Goal: Feedback & Contribution: Submit feedback/report problem

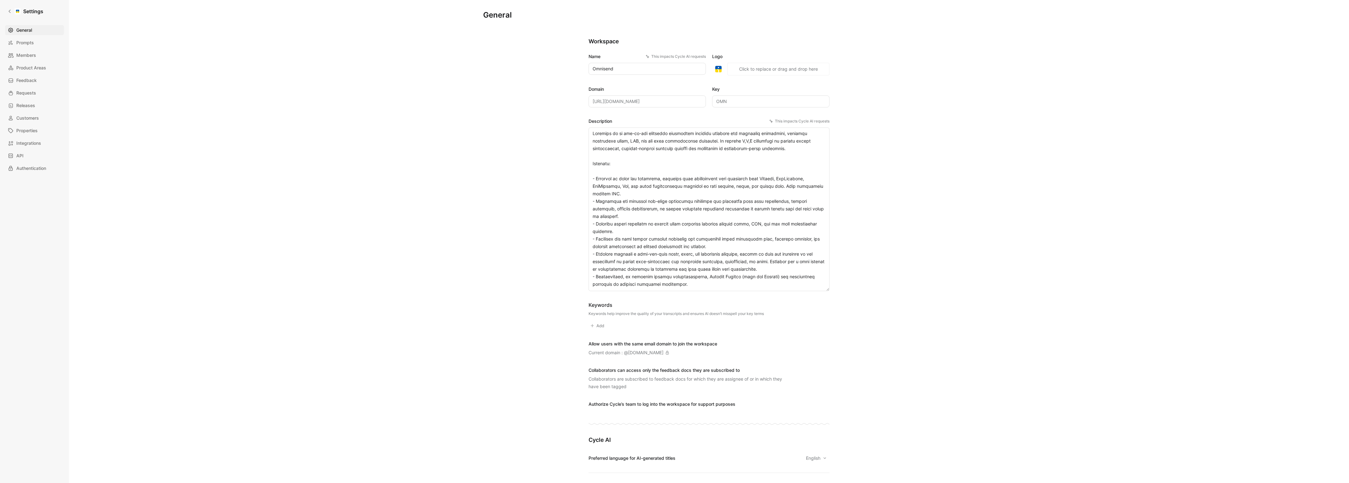
scroll to position [482, 0]
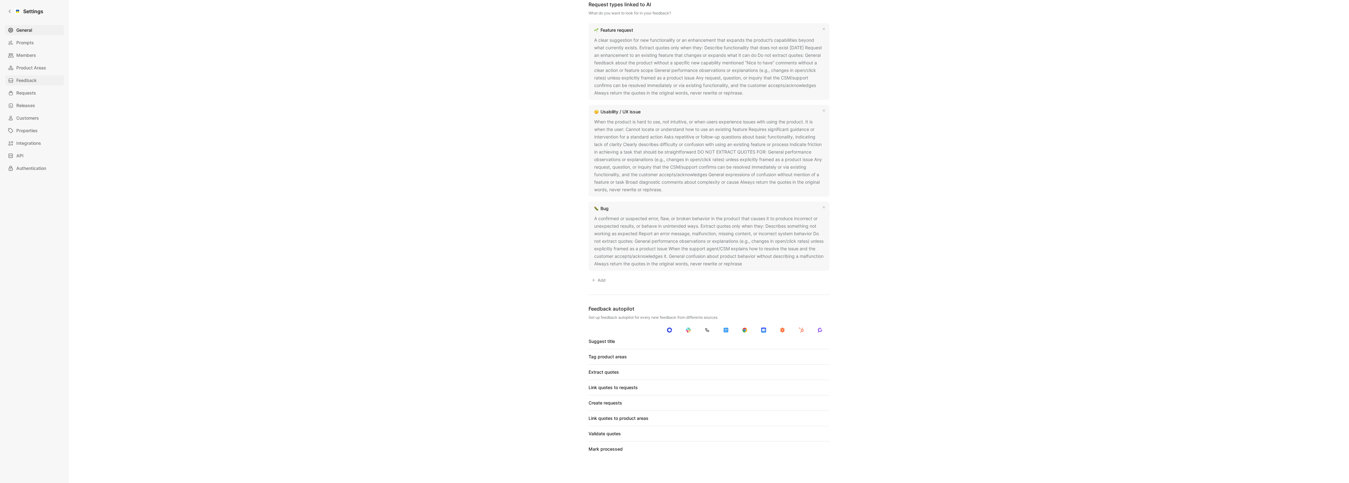
click at [28, 83] on span "Feedback" at bounding box center [26, 81] width 20 height 8
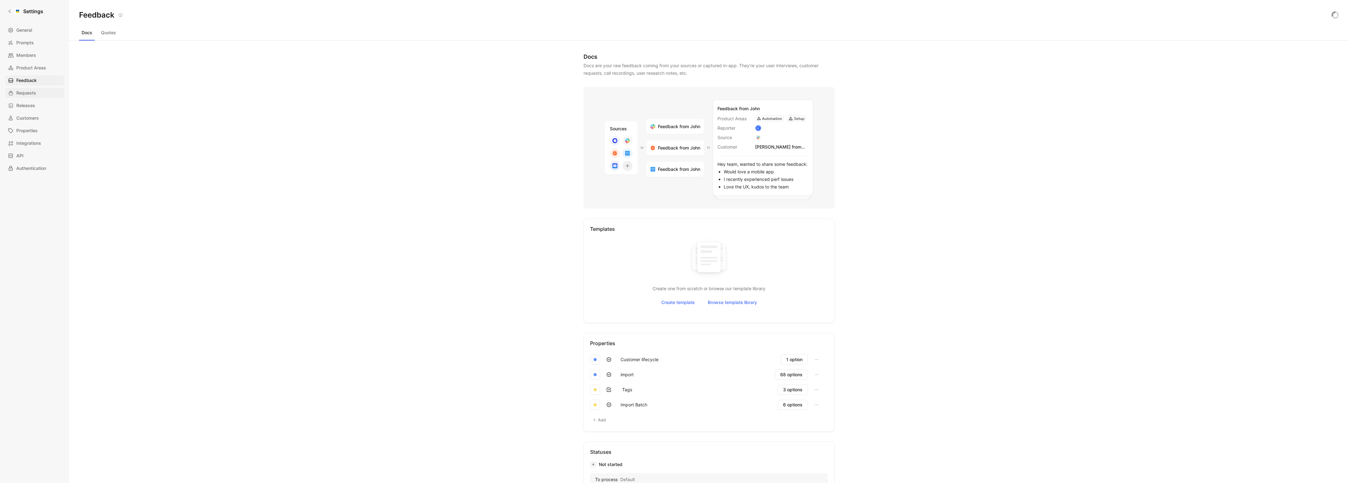
click at [28, 91] on span "Requests" at bounding box center [26, 93] width 20 height 8
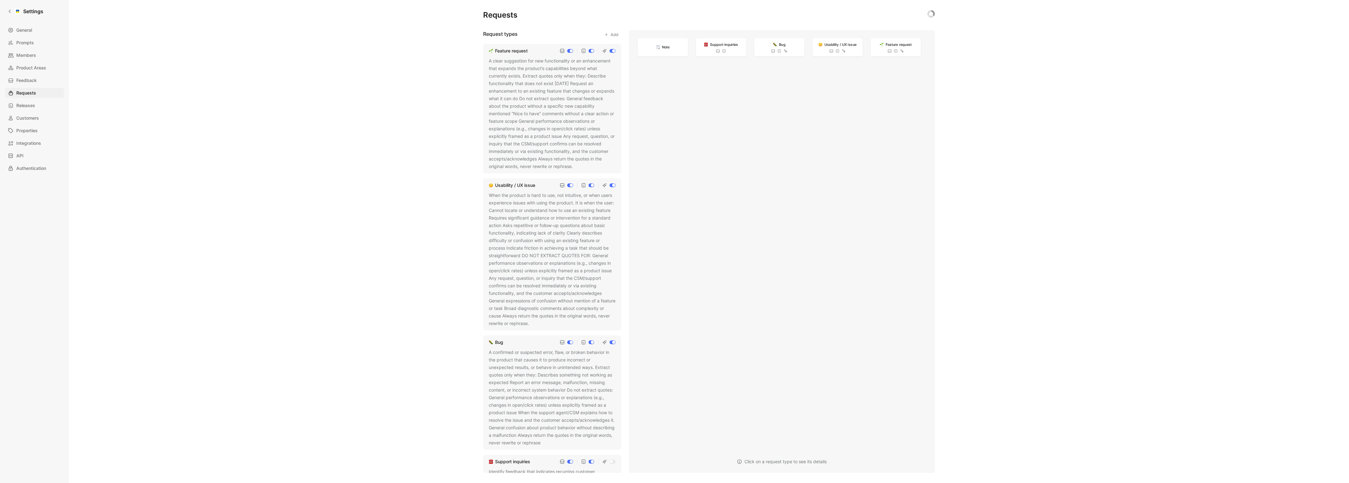
click at [579, 168] on icon at bounding box center [577, 167] width 4 height 4
click at [575, 165] on button at bounding box center [577, 166] width 6 height 6
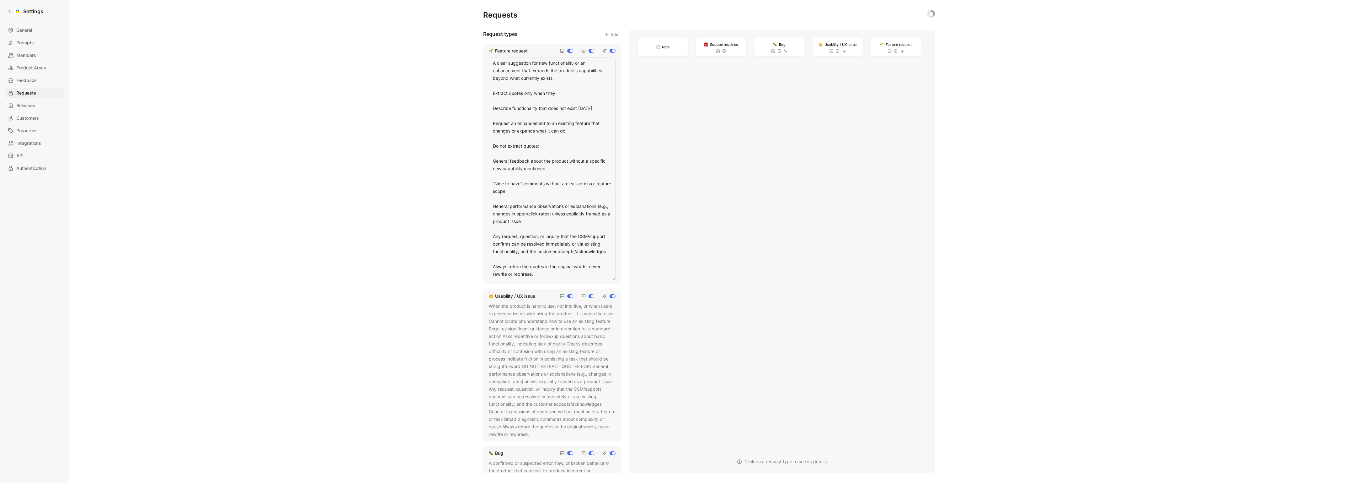
click at [537, 187] on textarea "A clear suggestion for new functionality or an enhancement that expands the pro…" at bounding box center [552, 169] width 127 height 224
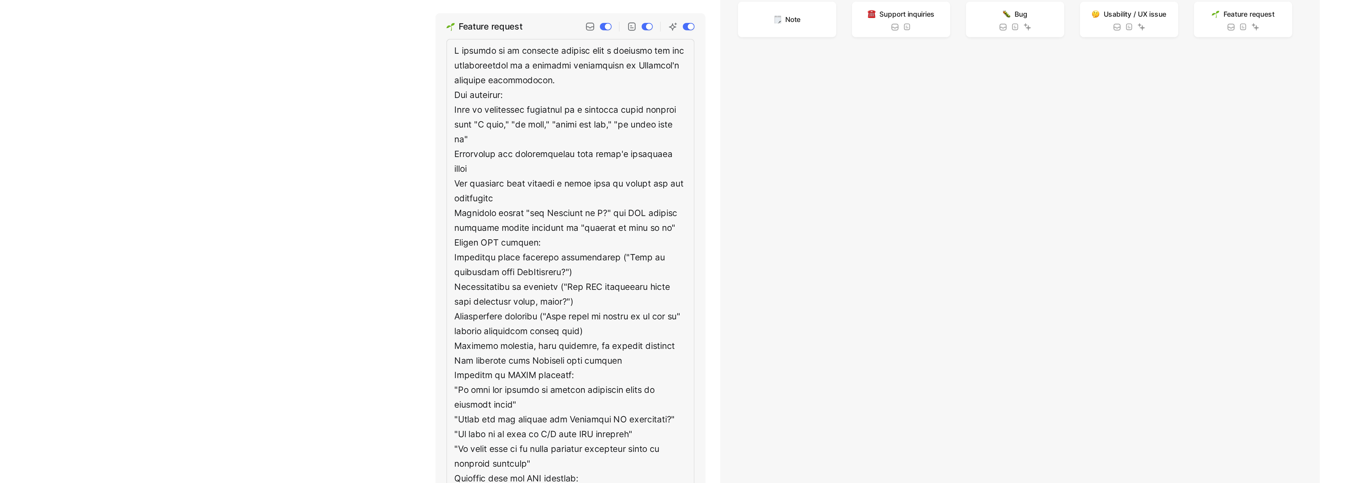
click at [511, 64] on textarea at bounding box center [552, 244] width 127 height 374
type textarea "A feature request is an explicit request from a customer for new functionality …"
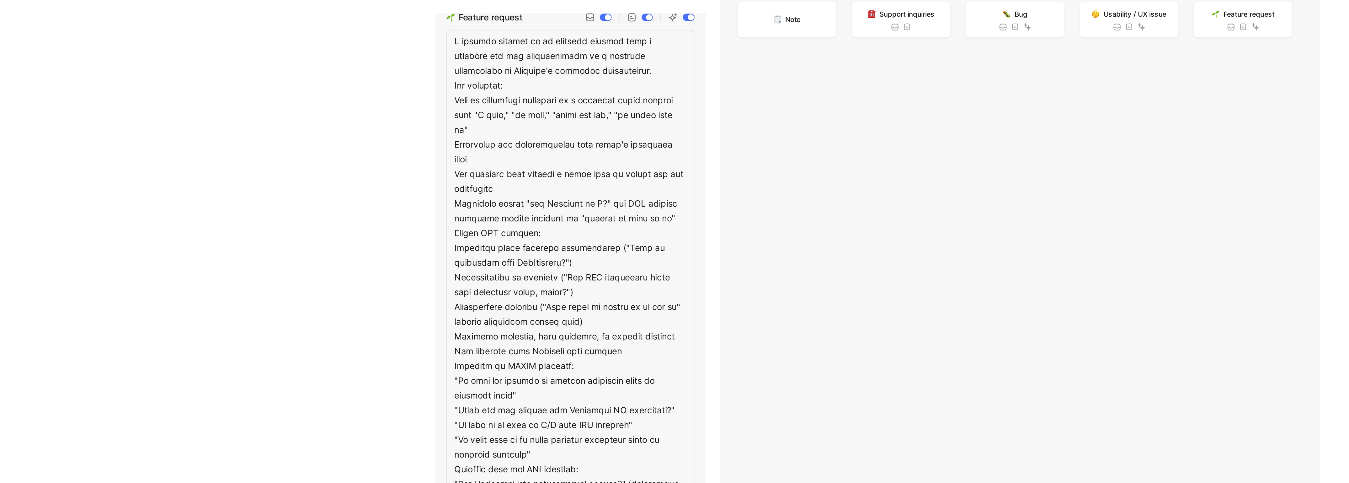
click at [517, 75] on textarea at bounding box center [552, 239] width 127 height 374
click at [523, 83] on textarea at bounding box center [552, 239] width 127 height 374
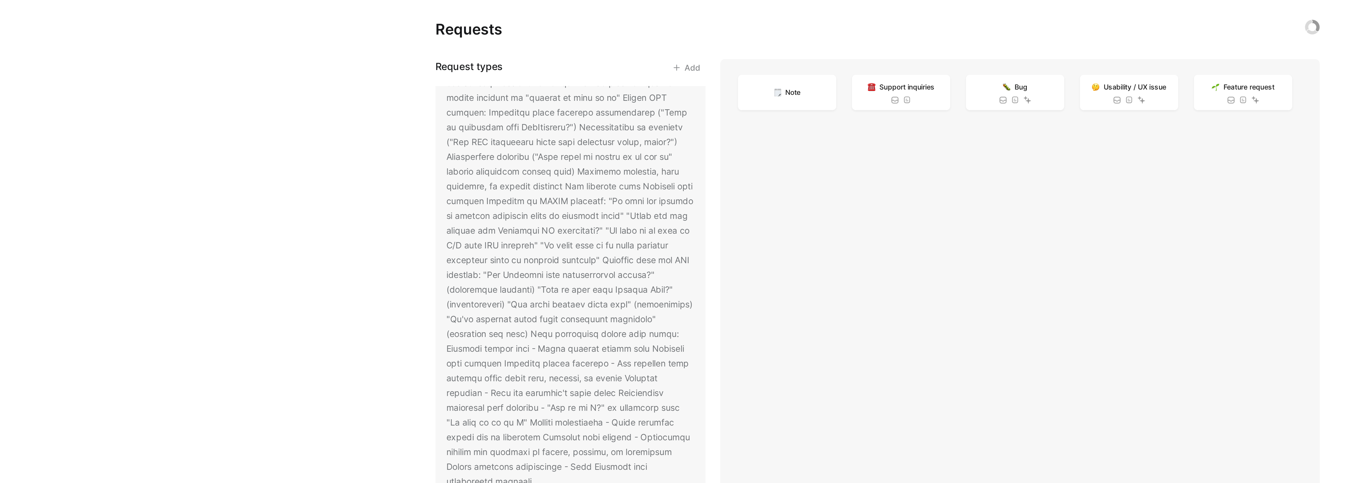
scroll to position [72, 0]
click at [507, 179] on div at bounding box center [552, 117] width 127 height 264
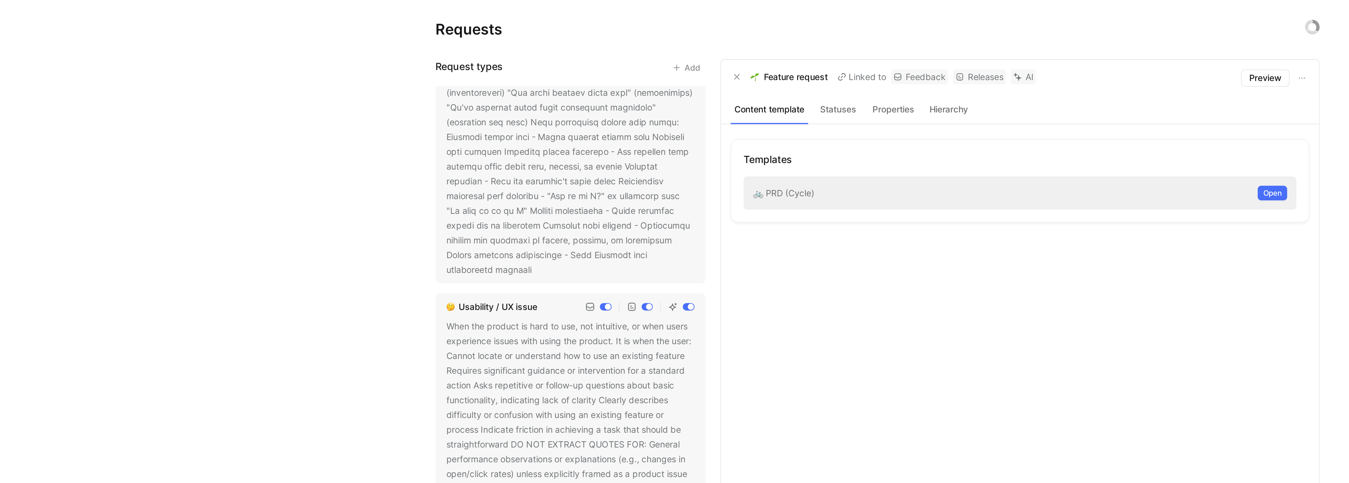
scroll to position [178, 0]
click at [539, 138] on icon at bounding box center [537, 139] width 4 height 4
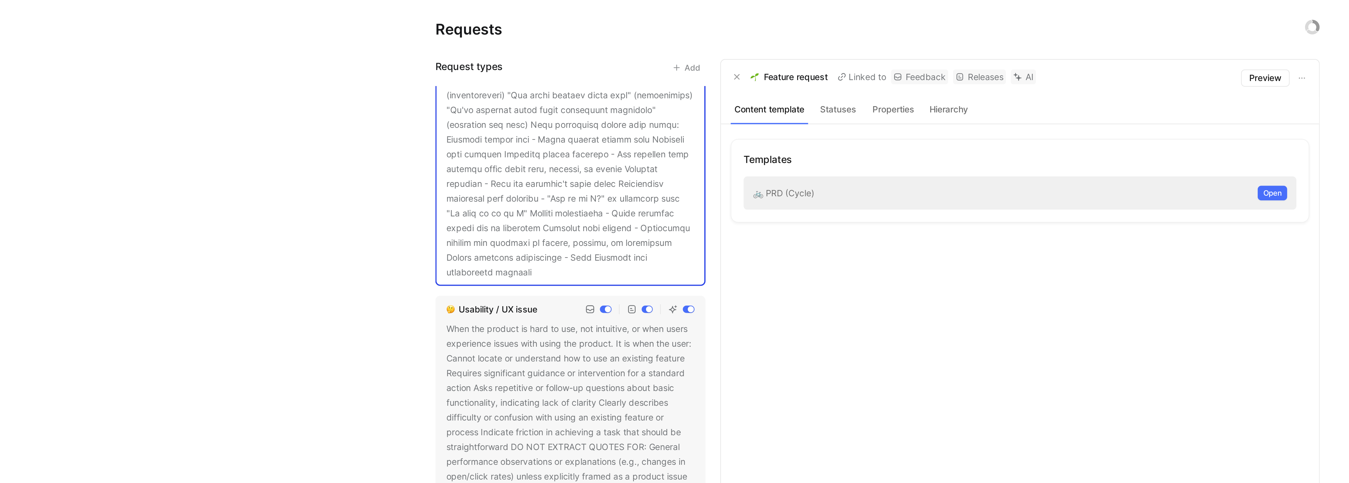
scroll to position [0, 0]
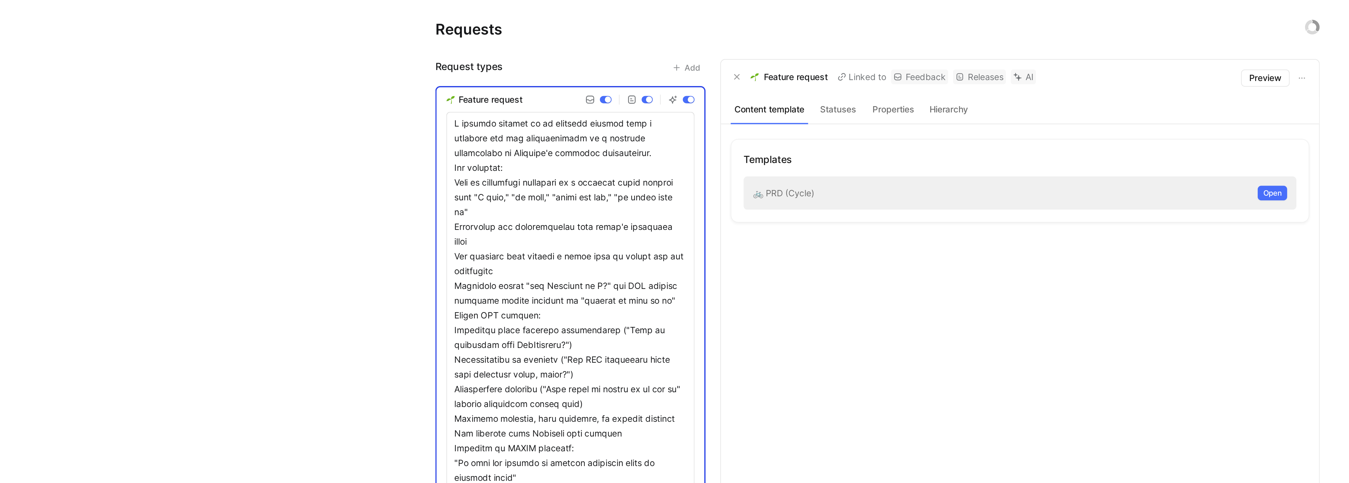
click at [548, 125] on textarea at bounding box center [552, 244] width 127 height 374
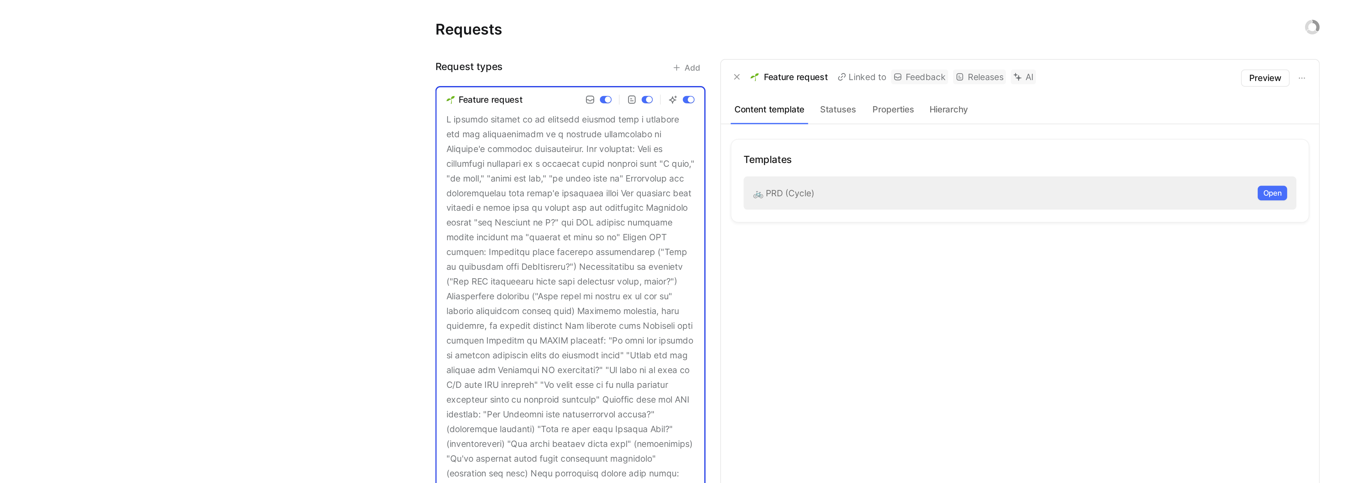
click at [544, 134] on div at bounding box center [552, 189] width 127 height 264
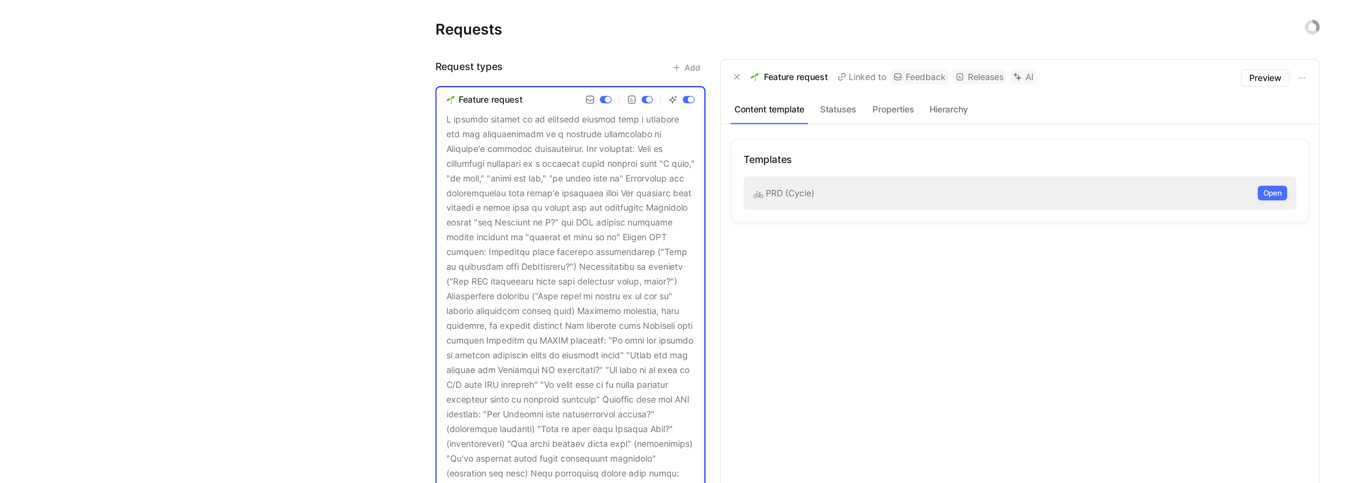
click at [544, 134] on div at bounding box center [552, 189] width 127 height 264
click at [470, 129] on div "Requests Request types Add Feature request Usability / UX issue Bug A confirmed…" at bounding box center [709, 241] width 1280 height 483
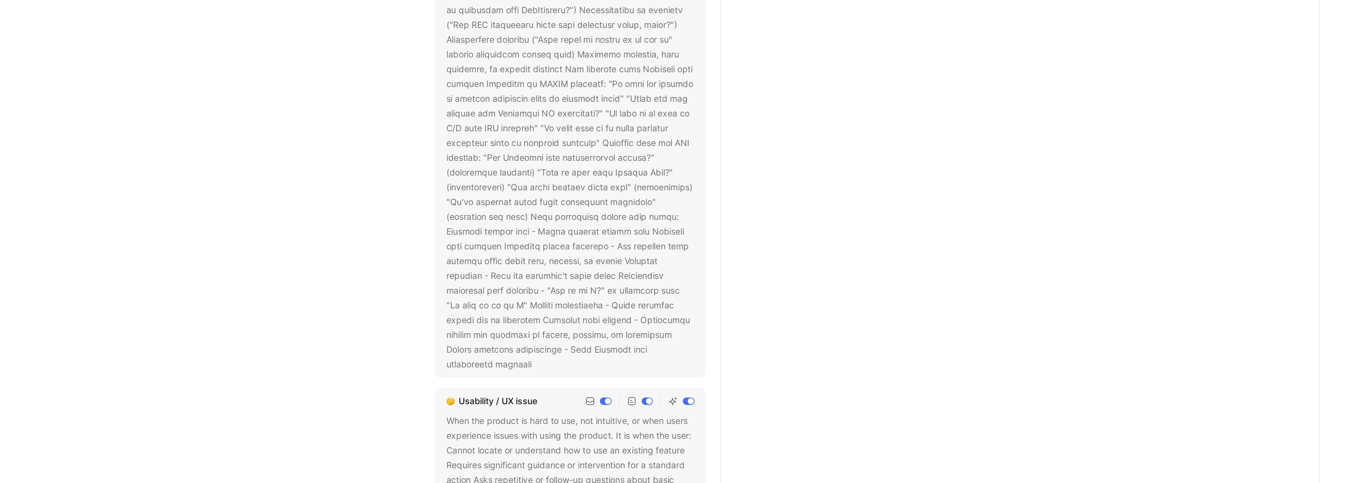
click at [539, 316] on icon at bounding box center [537, 317] width 4 height 4
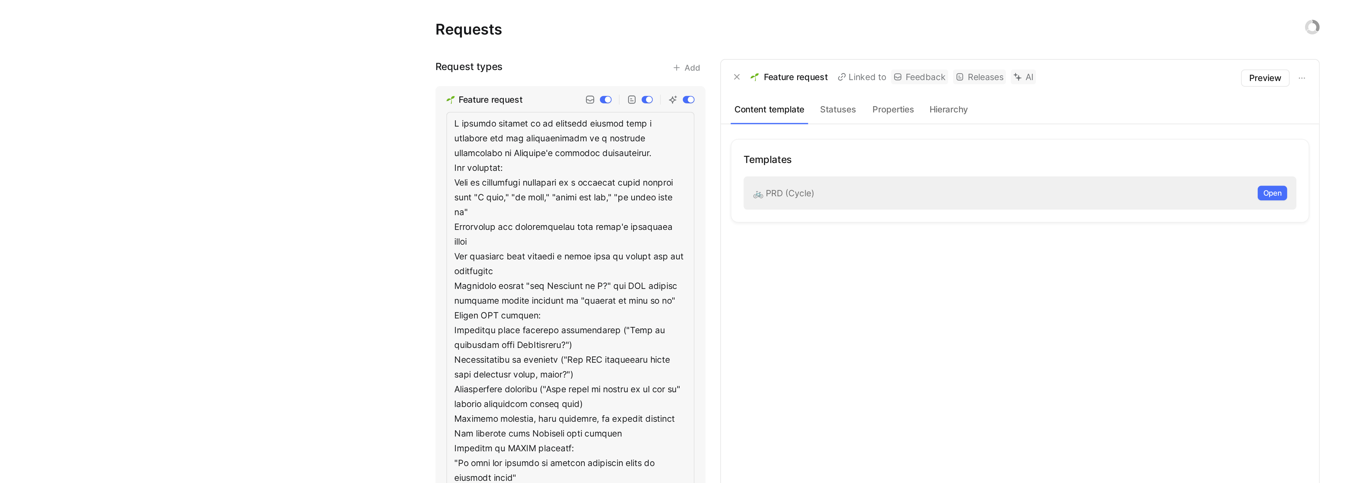
click at [548, 137] on textarea at bounding box center [552, 244] width 127 height 374
type textarea "A clear suggestion for new functionality or an enhancement that expands the pro…"
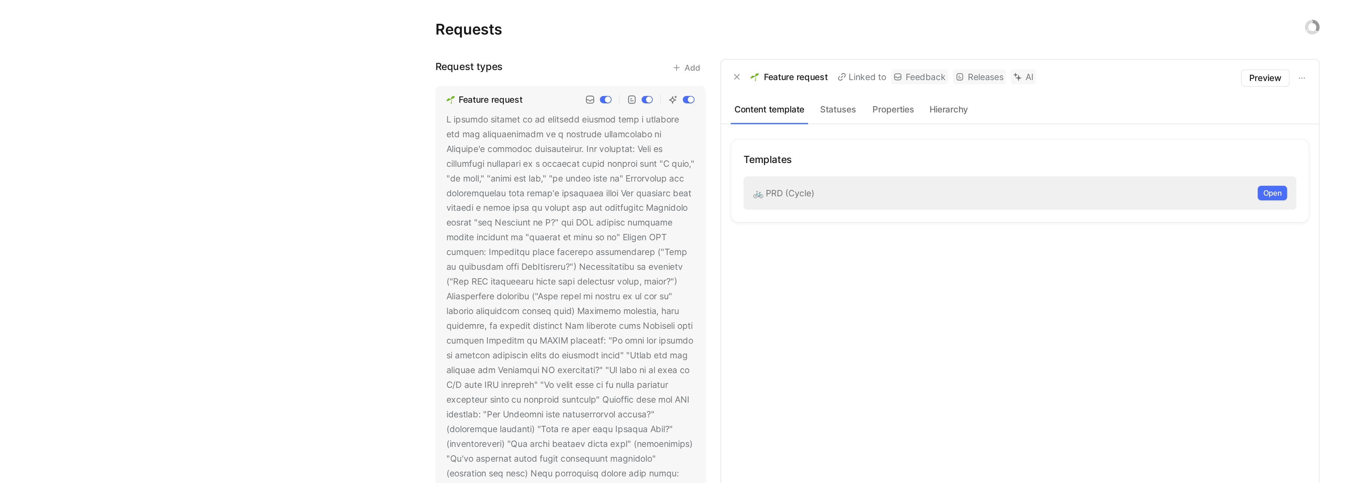
click at [454, 143] on div "Requests Request types Add Feature request Usability / UX issue Bug A confirmed…" at bounding box center [709, 241] width 1280 height 483
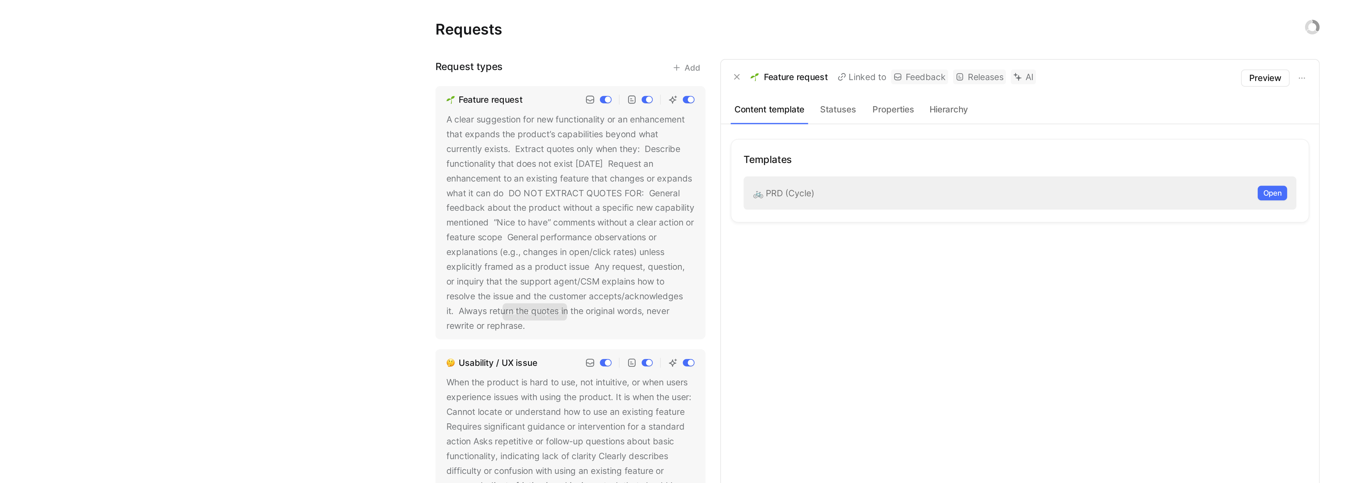
click at [533, 165] on icon at bounding box center [534, 167] width 4 height 4
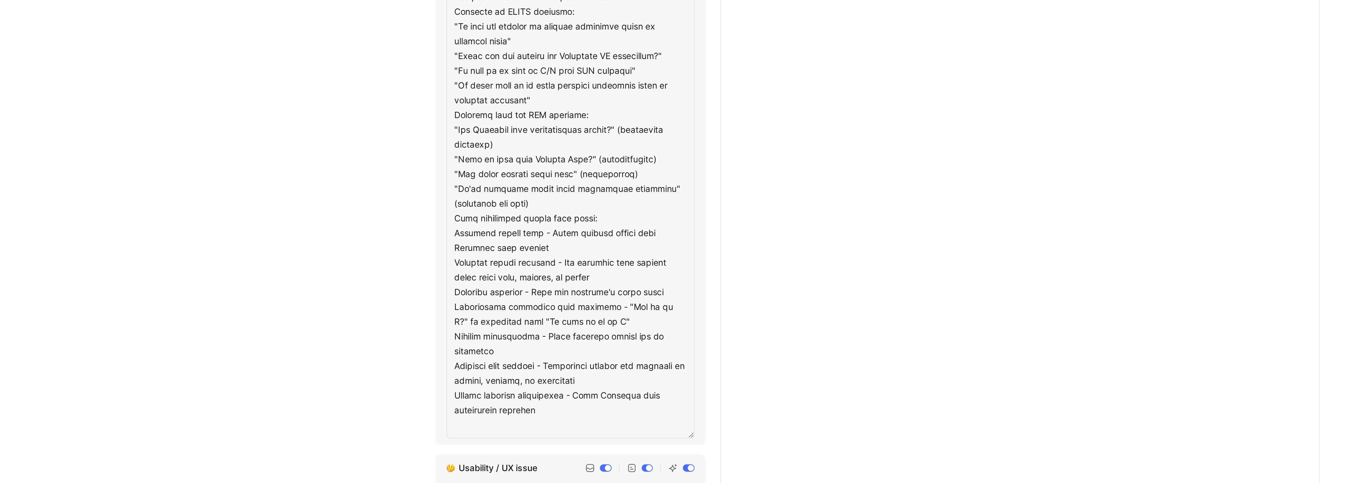
scroll to position [29, 0]
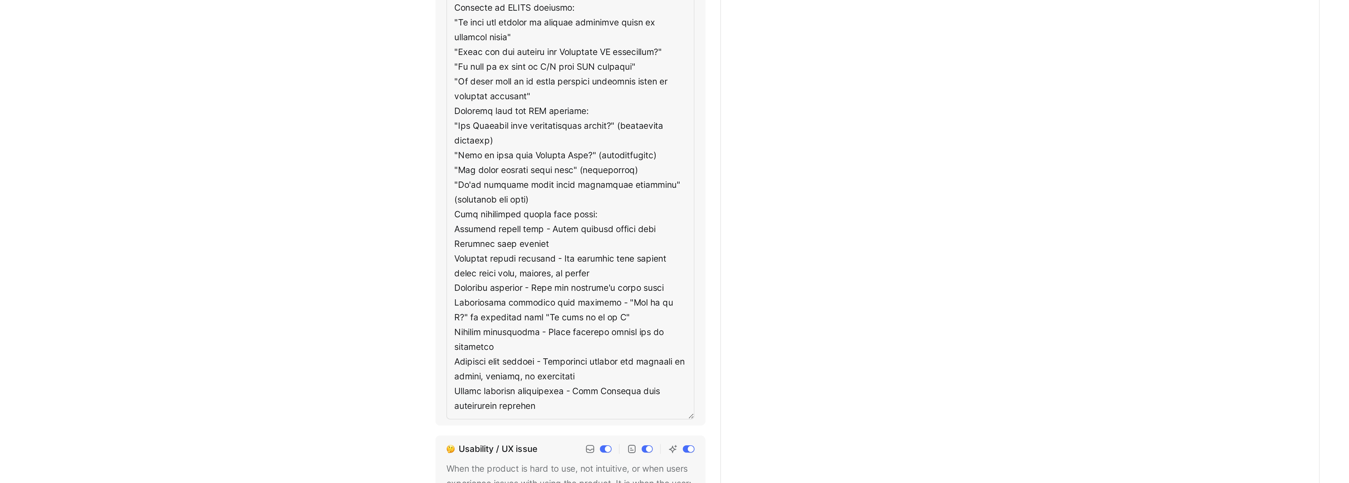
type textarea "A feature request is an explicit request from a customer for new functionality …"
click at [675, 343] on div "Templates 🚲 PRD (Cycle) Open" at bounding box center [782, 268] width 296 height 394
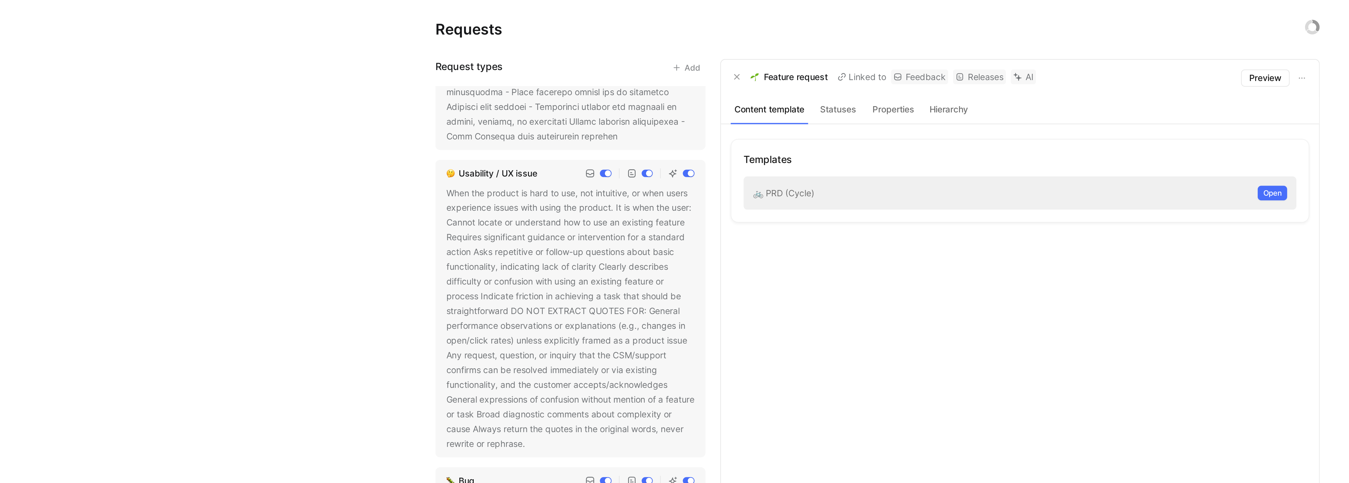
scroll to position [254, 0]
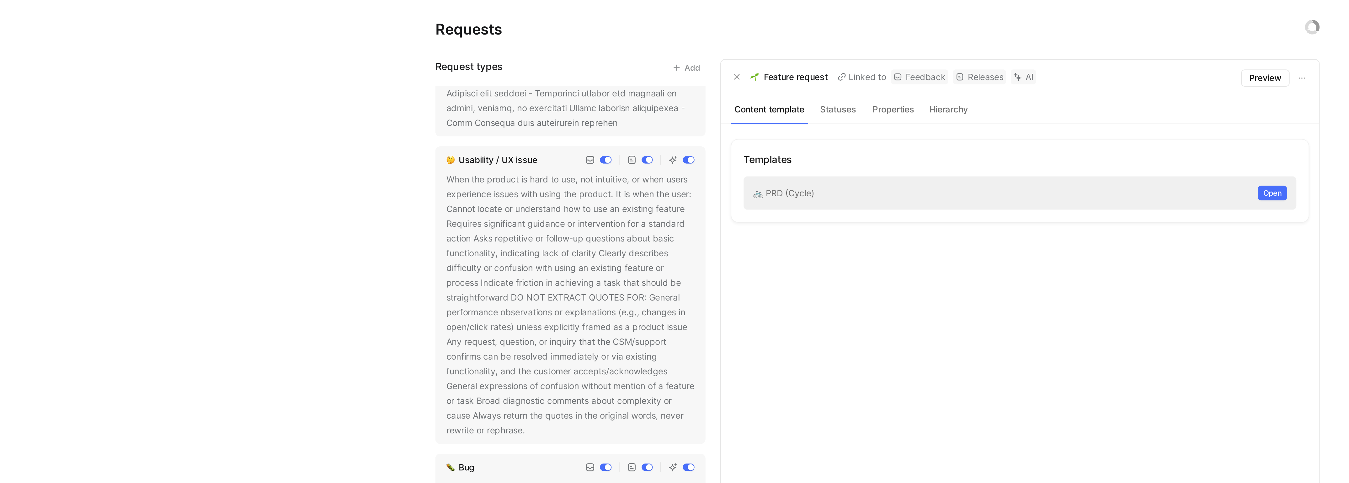
click at [530, 85] on div "Usability / UX issue" at bounding box center [515, 82] width 40 height 8
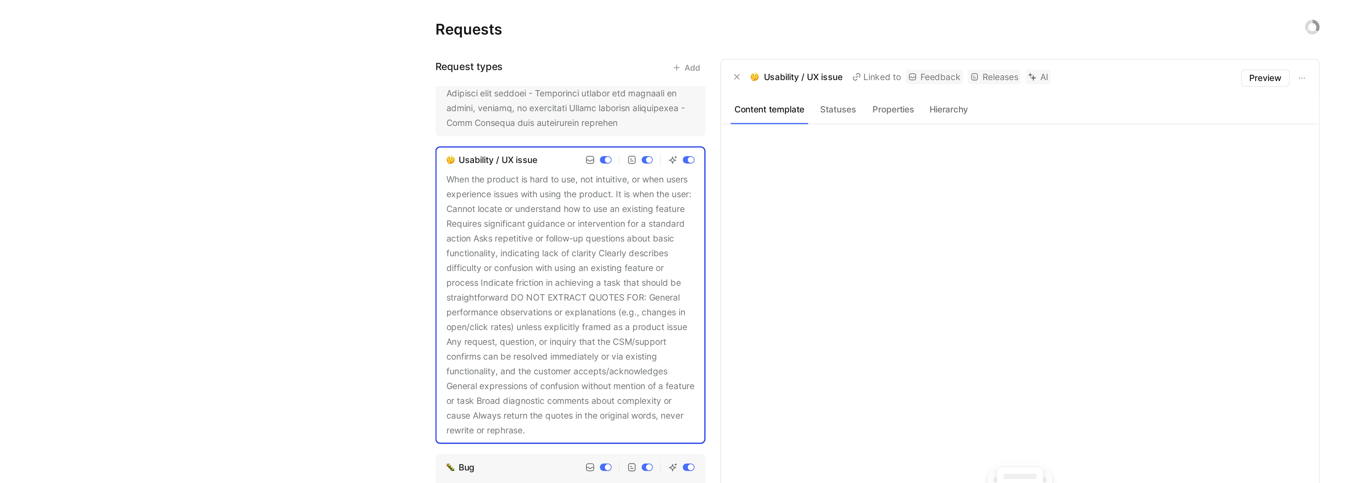
drag, startPoint x: 671, startPoint y: 41, endPoint x: 684, endPoint y: 41, distance: 13.2
click at [684, 41] on p "Usability / UX issue" at bounding box center [671, 39] width 40 height 8
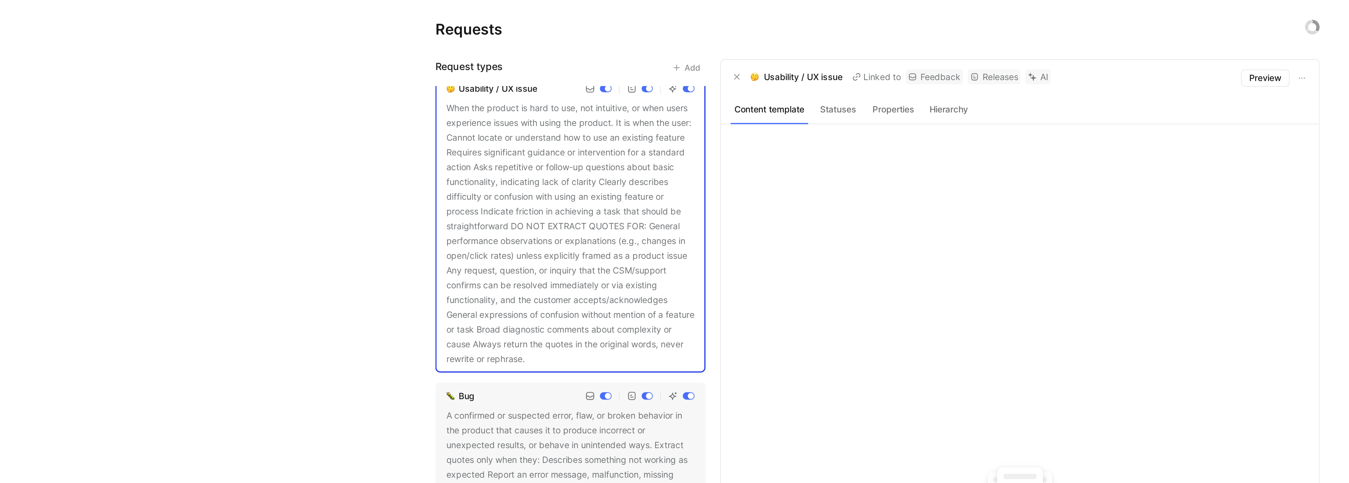
scroll to position [303, 0]
click at [537, 180] on button at bounding box center [533, 183] width 6 height 6
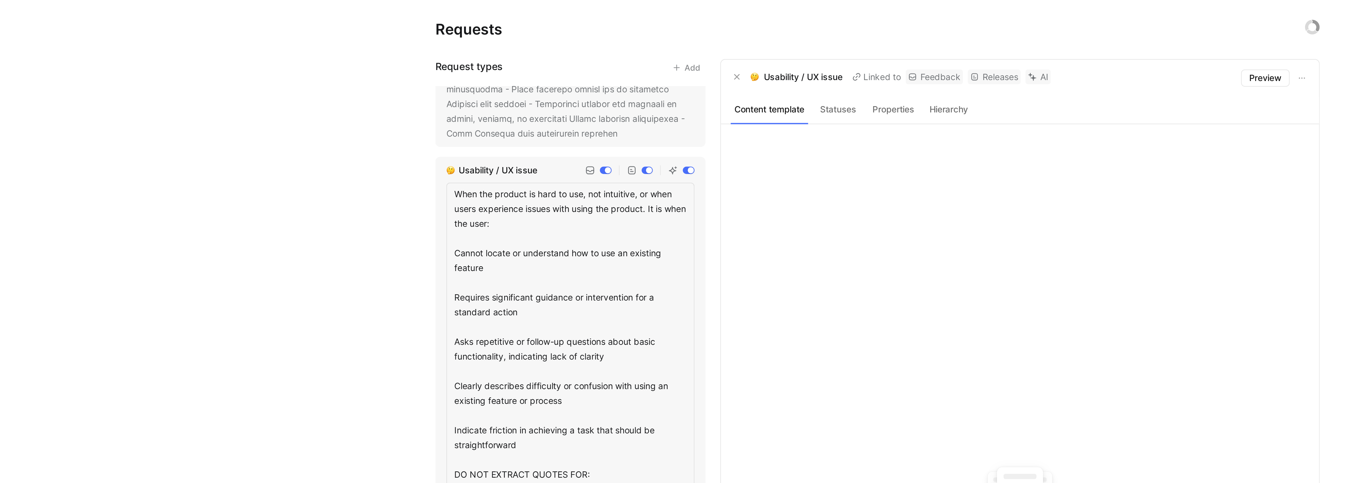
scroll to position [223, 0]
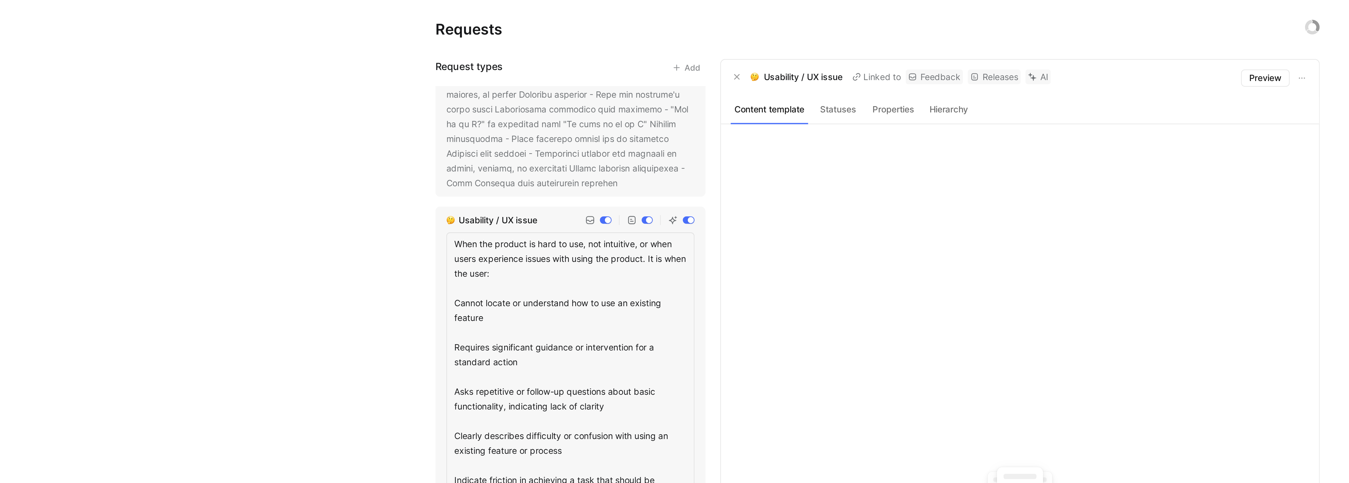
click at [513, 143] on textarea "When the product is hard to use, not intuitive, or when users experience issues…" at bounding box center [552, 257] width 127 height 276
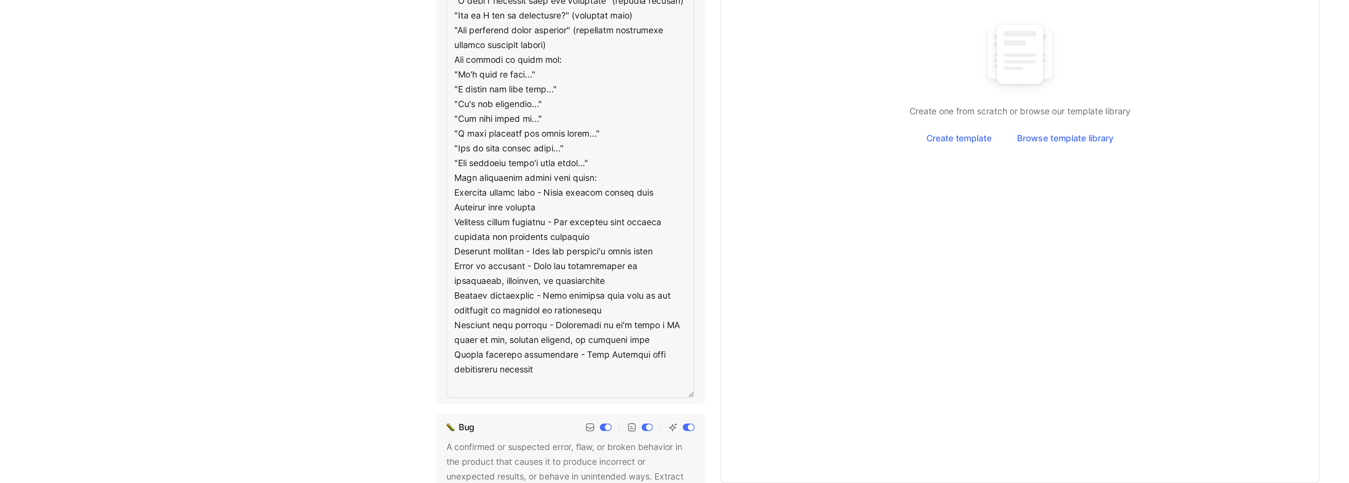
scroll to position [408, 0]
type textarea "A usability/UX issue is specific feedback from a customer about confusing, inef…"
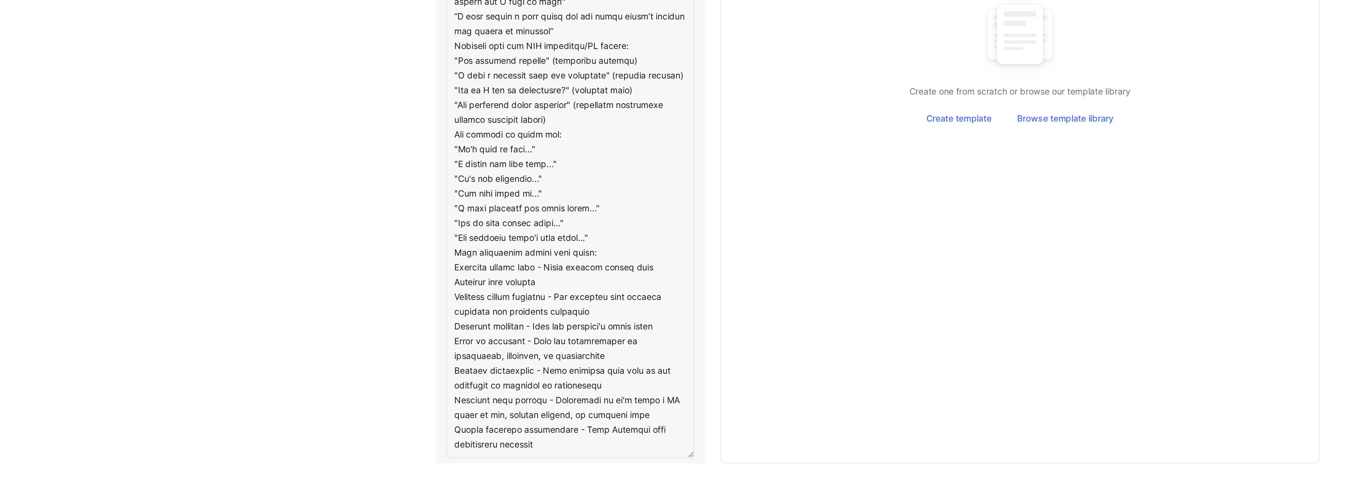
click at [460, 368] on div "Requests Request types Add Feature request Usability / UX issue Bug A confirmed…" at bounding box center [709, 241] width 1280 height 483
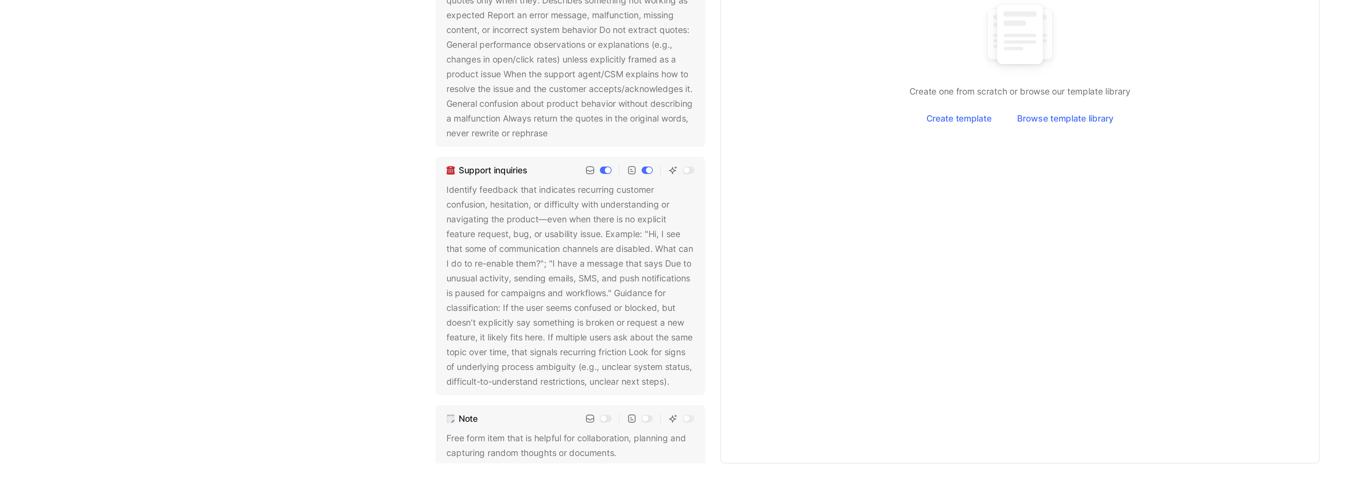
scroll to position [0, 0]
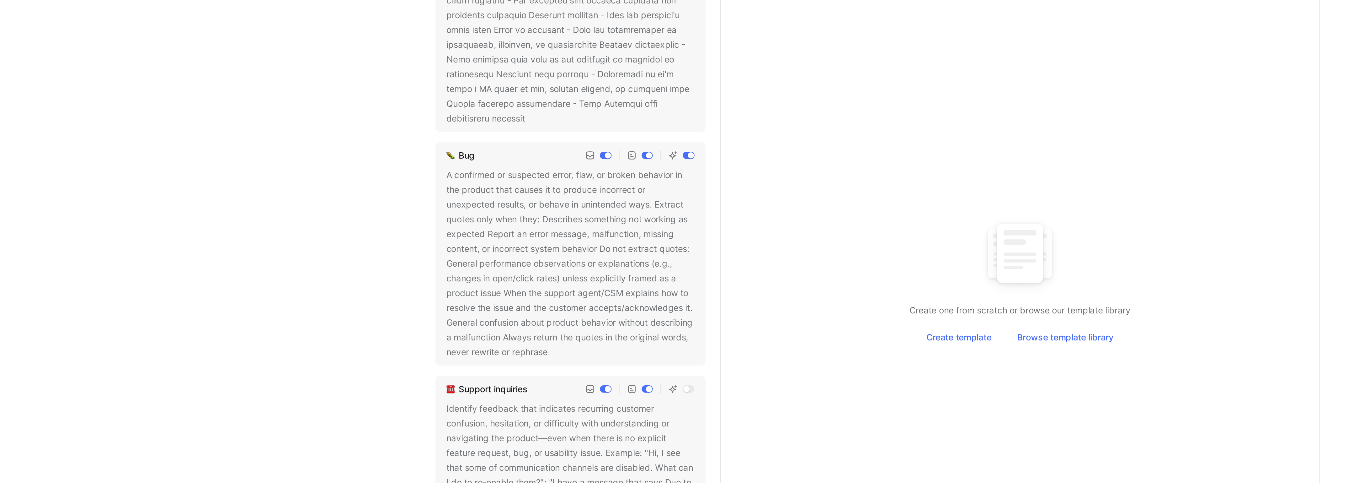
click at [546, 306] on use at bounding box center [545, 304] width 3 height 3
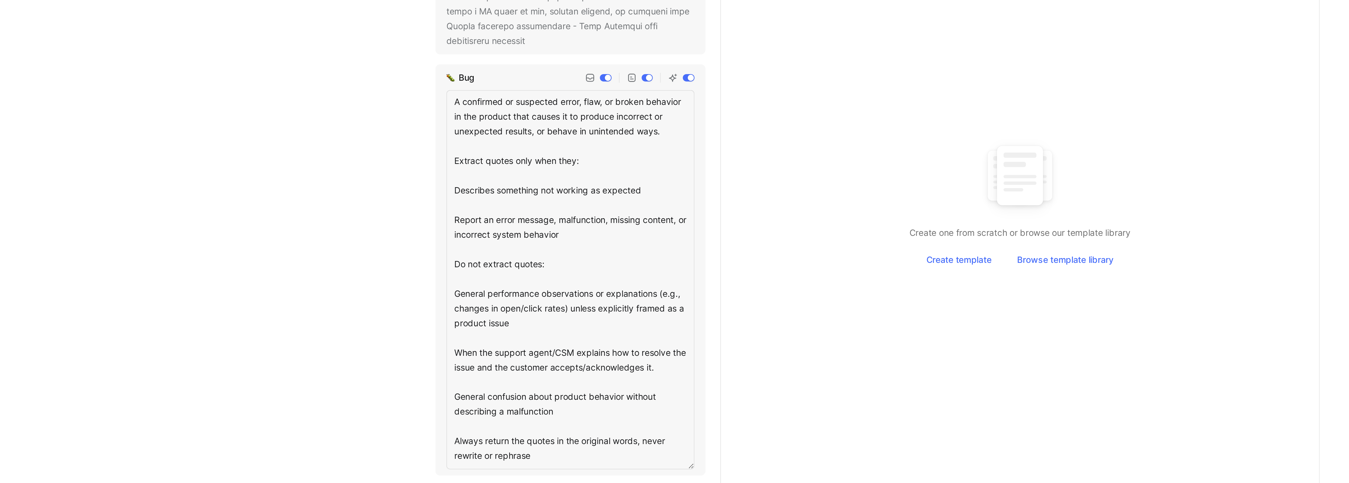
click at [568, 317] on textarea "A confirmed or suspected error, flaw, or broken behavior in the product that ca…" at bounding box center [552, 307] width 127 height 194
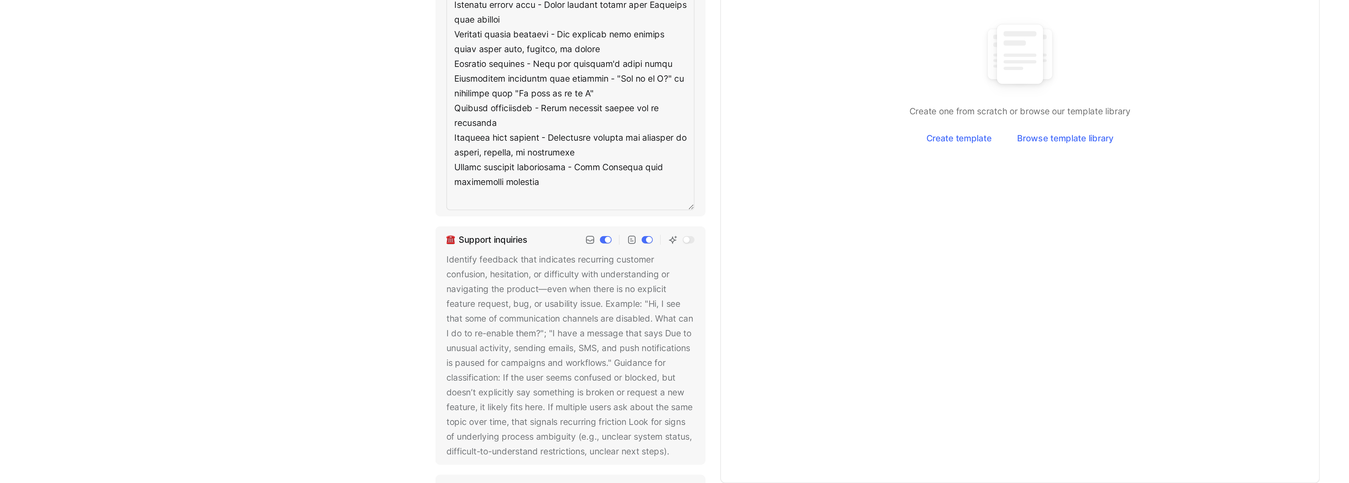
type textarea "A bug is a concrete issue or failure that prevents the customer from successful…"
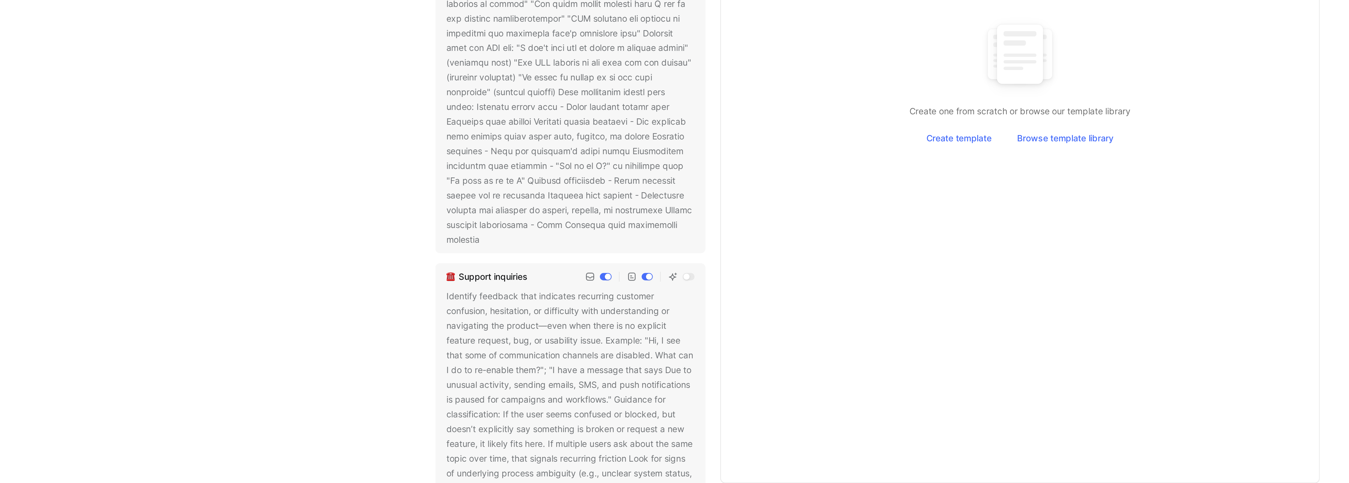
click at [673, 367] on div "Create one from scratch or browse our template library Create template Browse t…" at bounding box center [782, 268] width 296 height 394
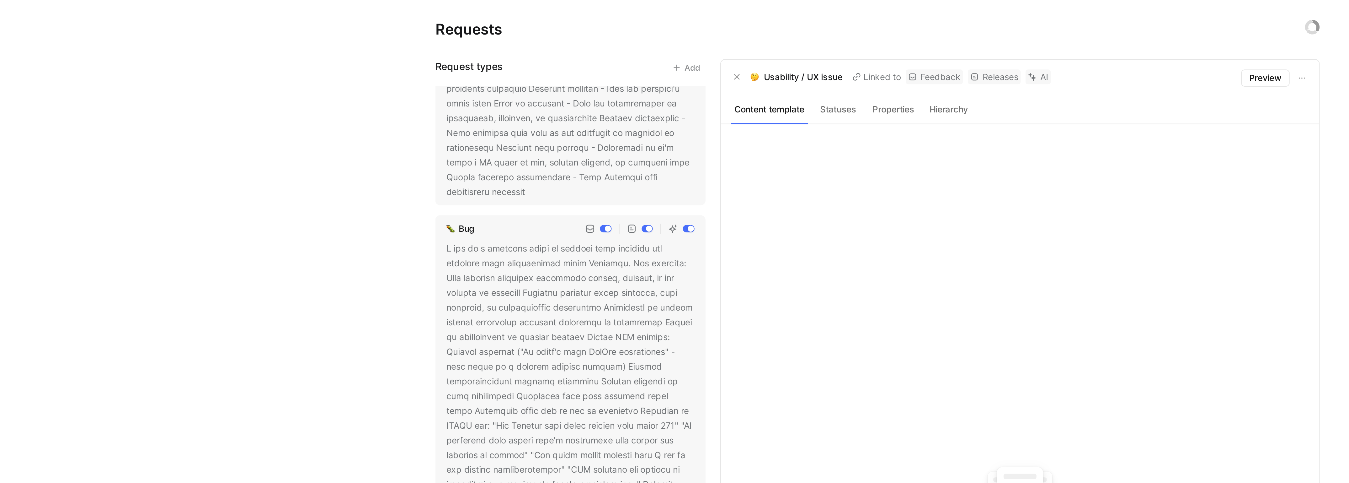
scroll to position [502, 0]
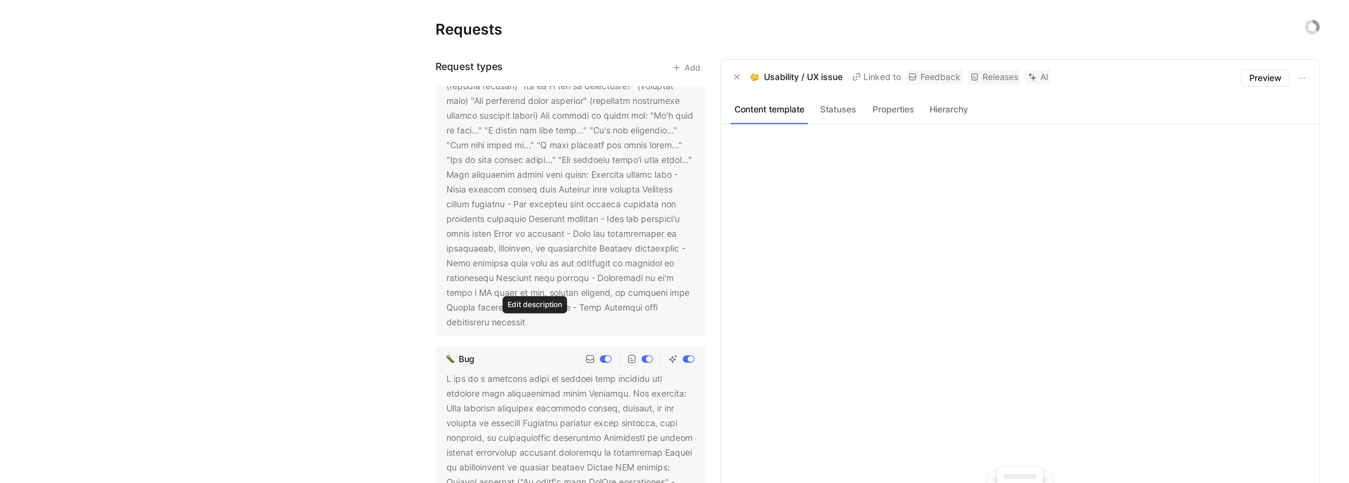
click at [531, 168] on button at bounding box center [533, 165] width 6 height 6
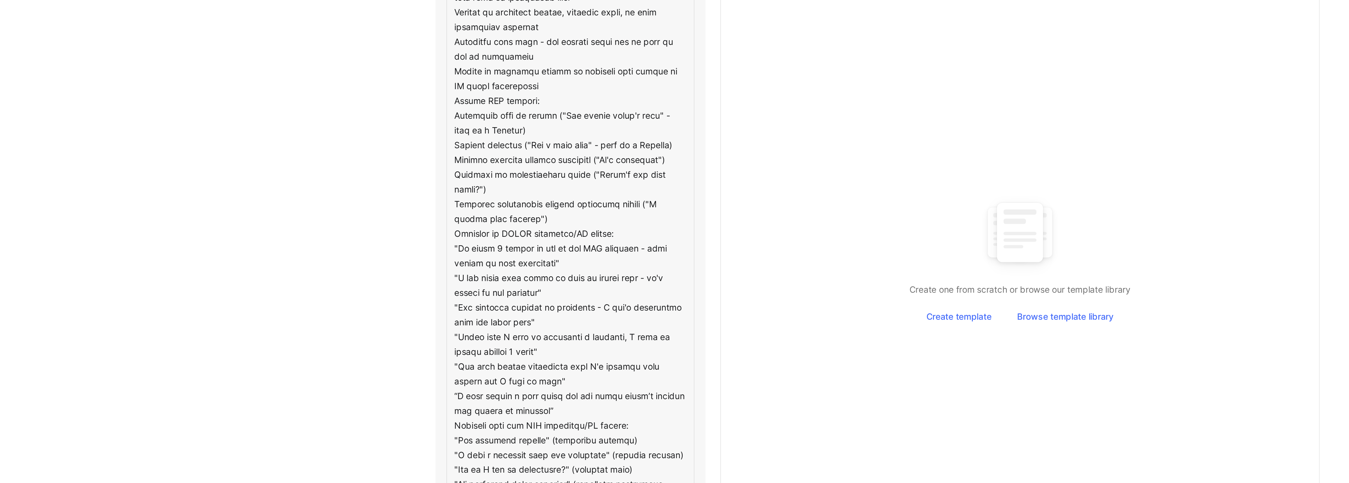
scroll to position [269, 0]
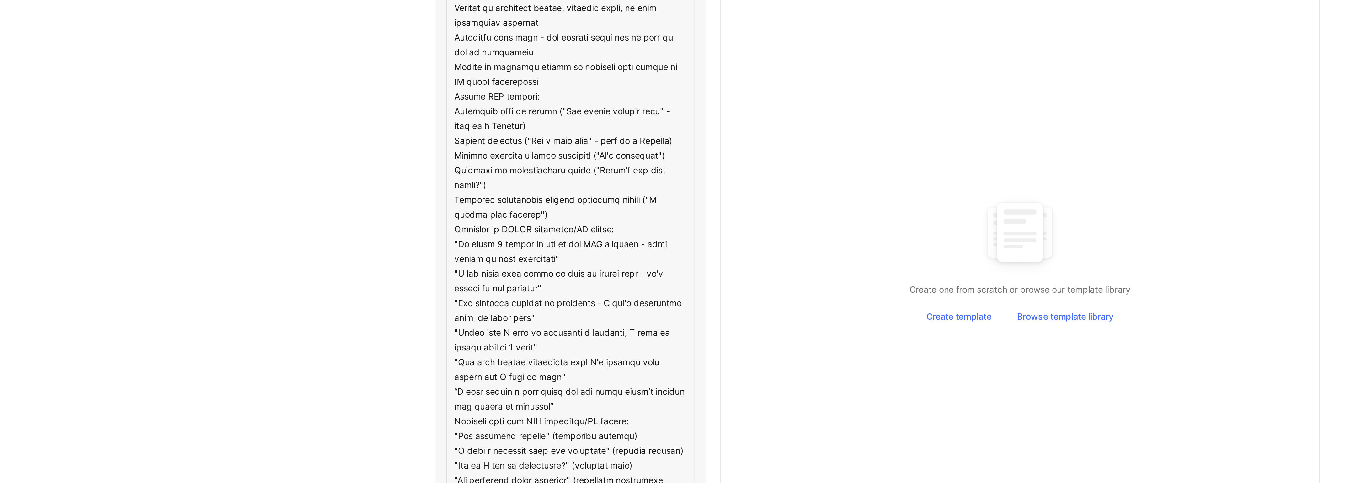
click at [549, 274] on textarea at bounding box center [552, 316] width 127 height 487
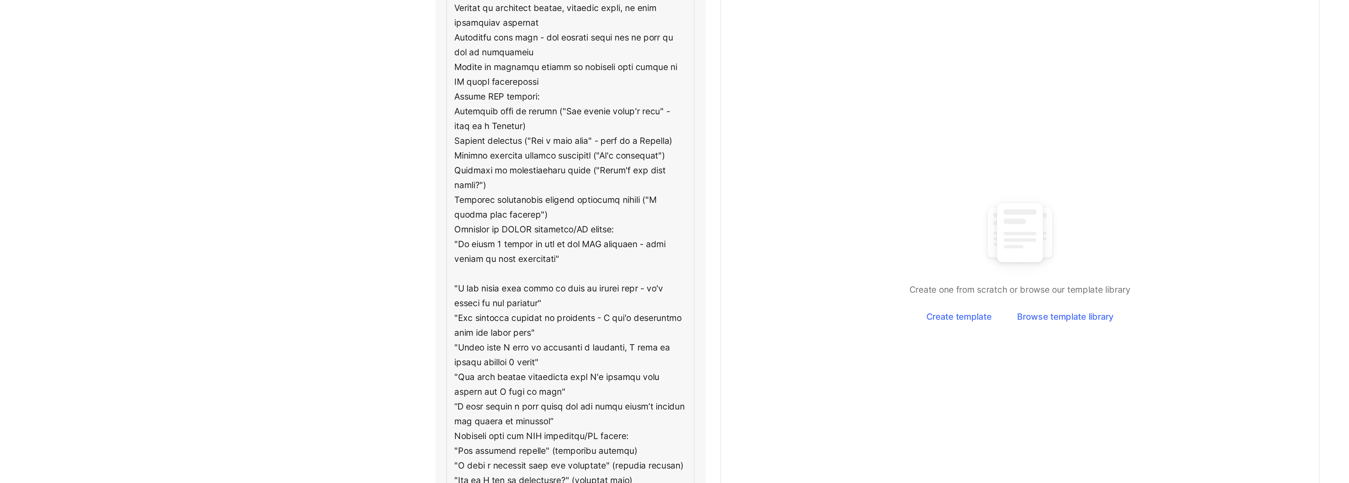
type textarea "A usability/UX issue is specific feedback from a customer about confusing, inef…"
click at [587, 281] on textarea at bounding box center [552, 320] width 127 height 495
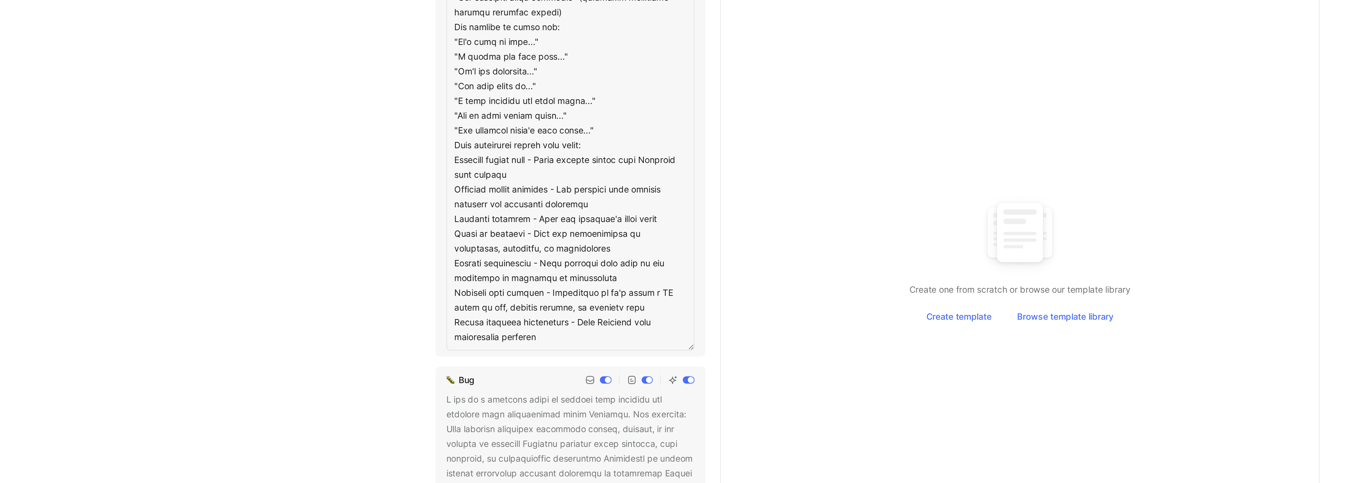
scroll to position [524, 0]
click at [447, 259] on div "Requests Request types Add Feature request Usability / UX issue Bug Support inq…" at bounding box center [709, 241] width 1280 height 483
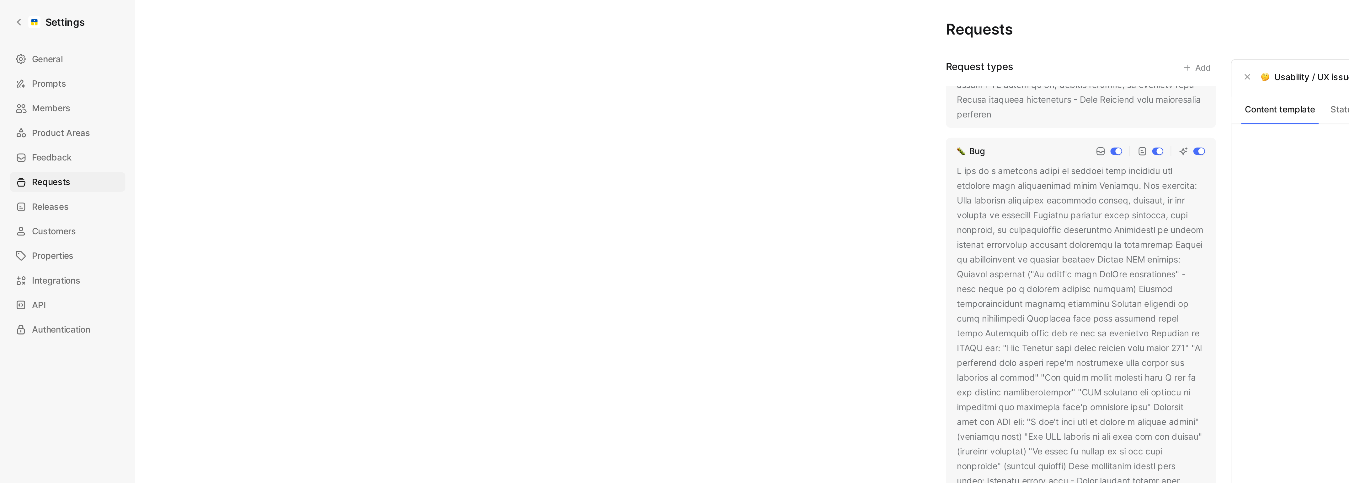
scroll to position [611, 0]
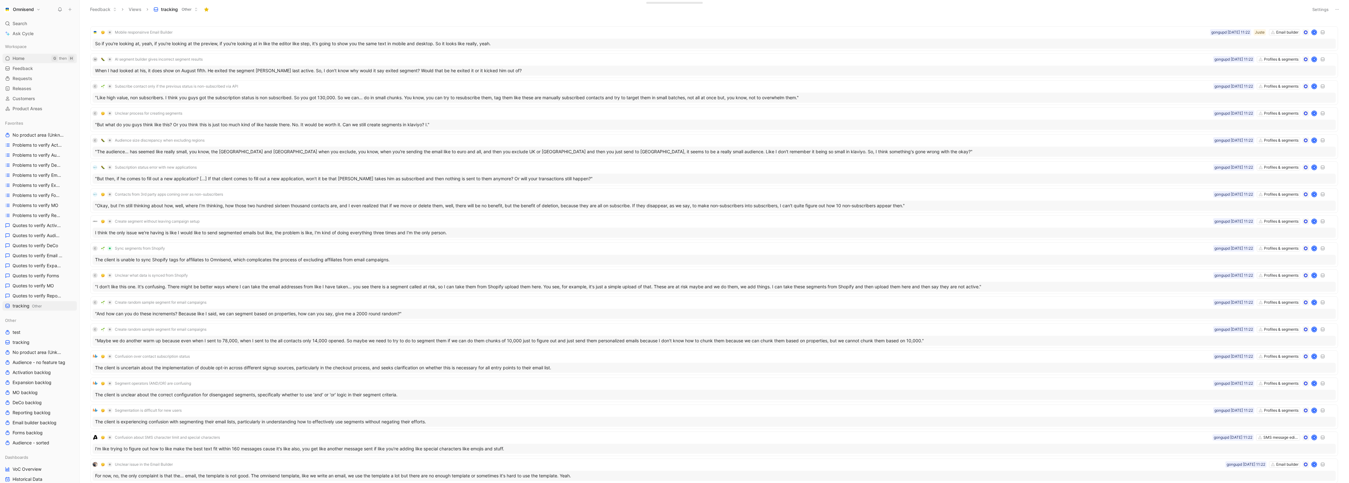
click at [29, 63] on div "Workspace Home G then H Feedback G then F Requests G then R Releases G then L C…" at bounding box center [40, 78] width 74 height 72
click at [19, 62] on link "Home G then H" at bounding box center [40, 58] width 74 height 9
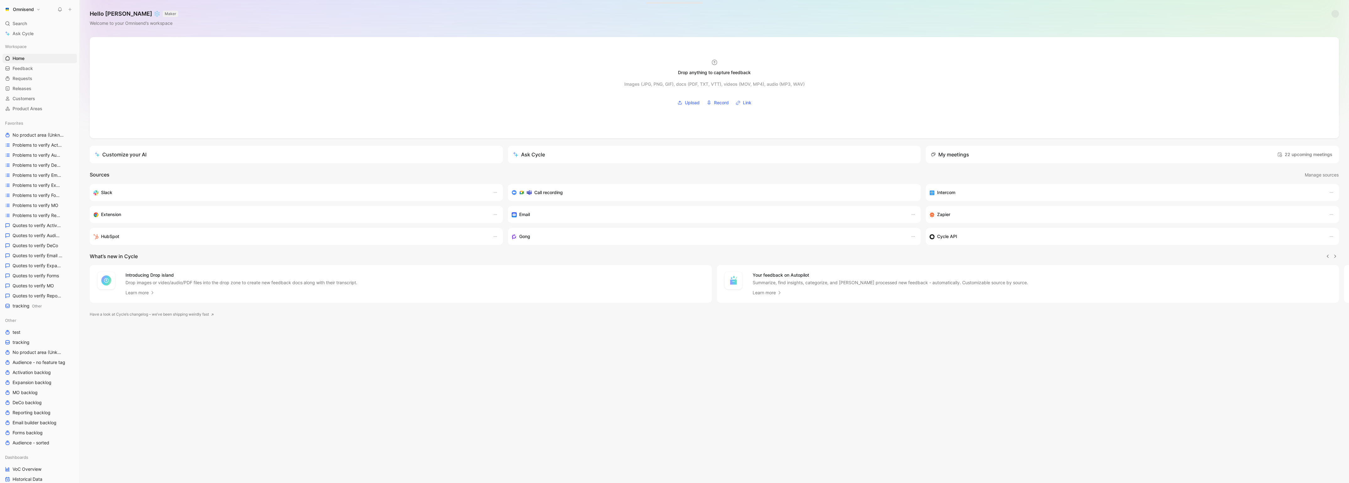
scroll to position [0, 0]
click at [39, 471] on span "VoC Overview" at bounding box center [27, 469] width 29 height 6
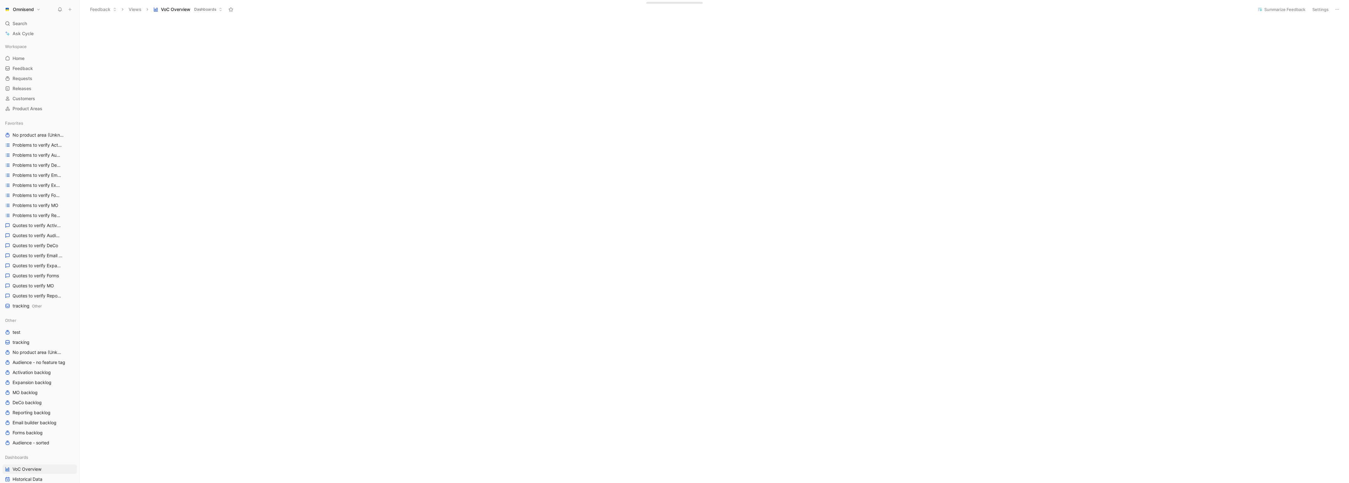
scroll to position [291, 0]
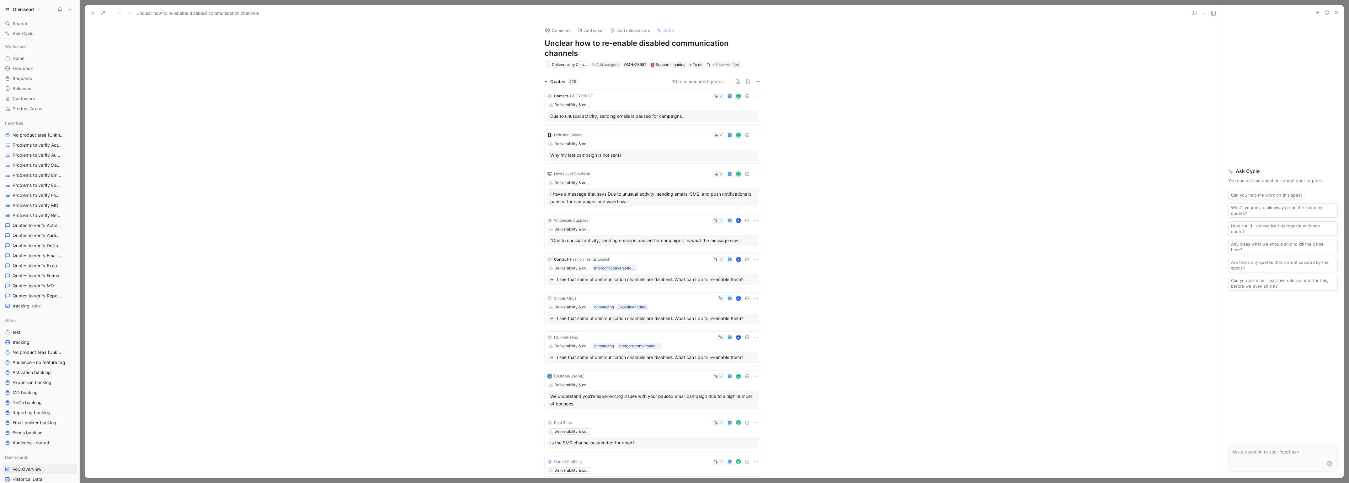
click at [92, 11] on icon at bounding box center [92, 13] width 5 height 5
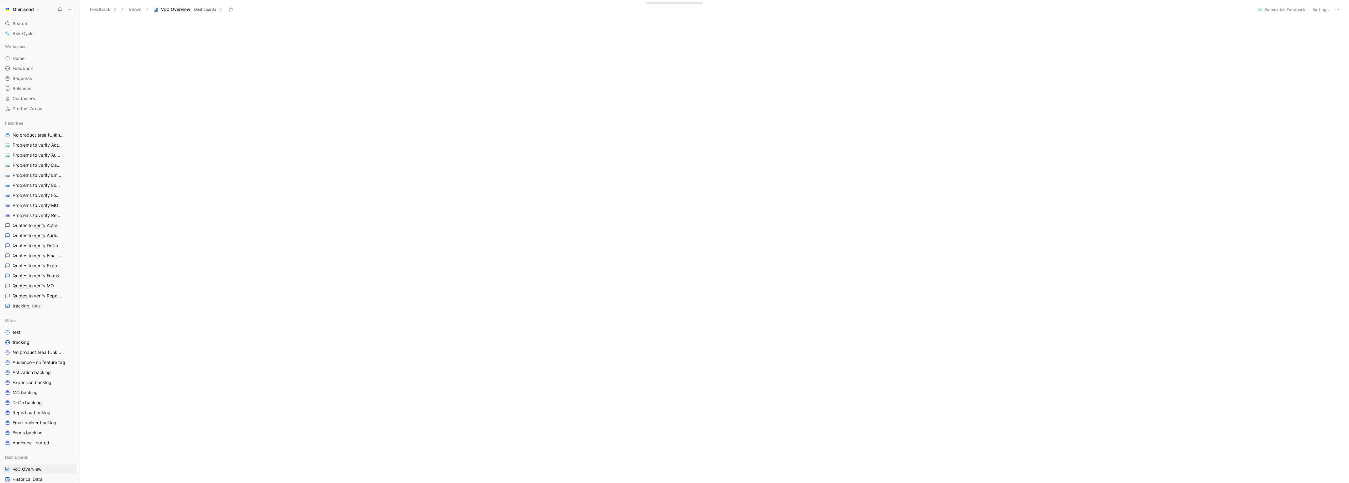
scroll to position [129, 0]
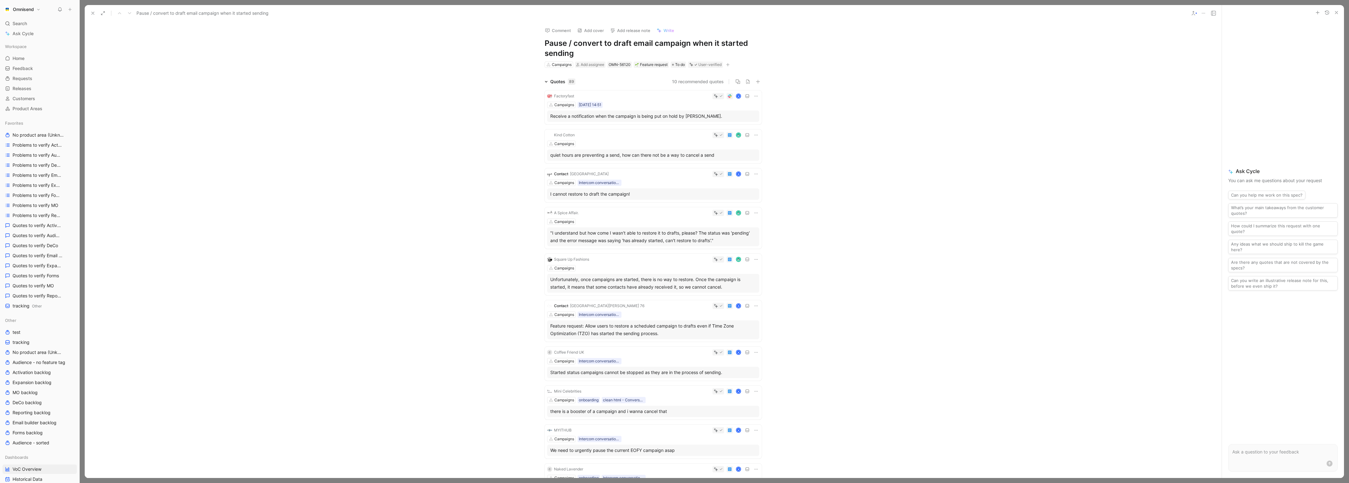
drag, startPoint x: 664, startPoint y: 55, endPoint x: 543, endPoint y: 46, distance: 120.8
click at [543, 46] on div "Comment Add cover Add release note Write Pause / convert to draft email campaig…" at bounding box center [653, 45] width 241 height 47
click at [560, 49] on h1 "Pause / convert to draft email campaign when it started sending" at bounding box center [653, 48] width 217 height 20
click at [92, 13] on use at bounding box center [93, 13] width 3 height 3
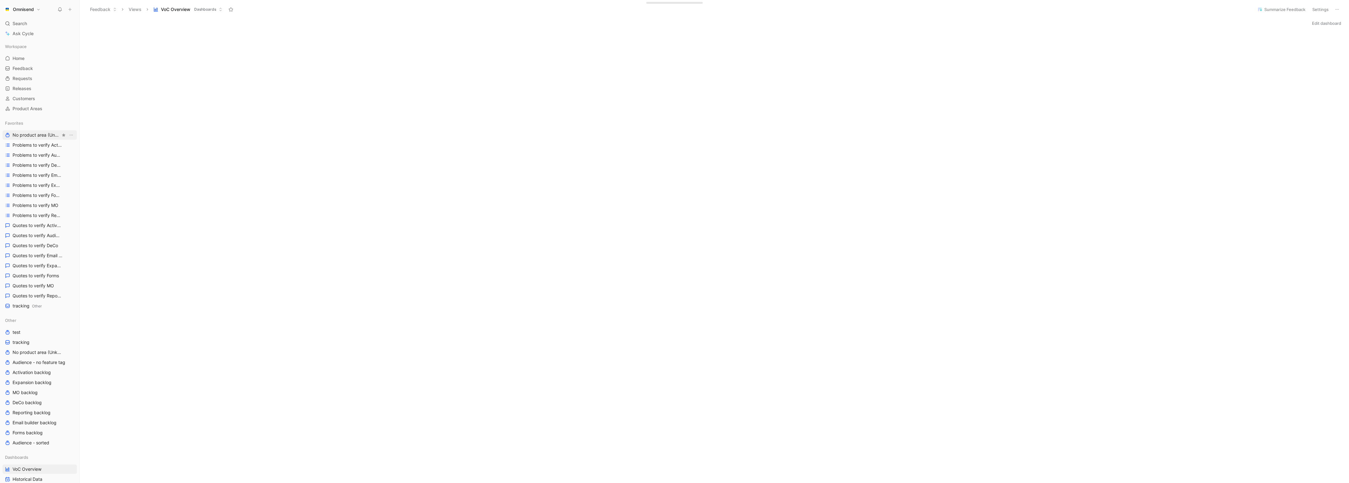
click at [45, 137] on span "No product area (Unknowns) Other" at bounding box center [37, 135] width 48 height 7
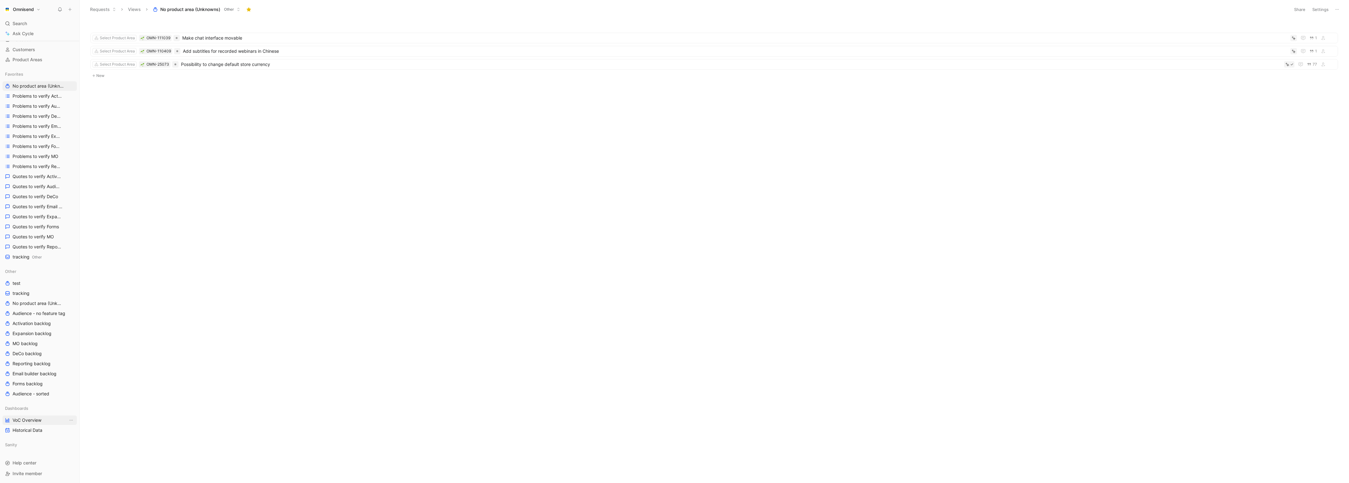
click at [33, 421] on span "VoC Overview" at bounding box center [27, 420] width 29 height 6
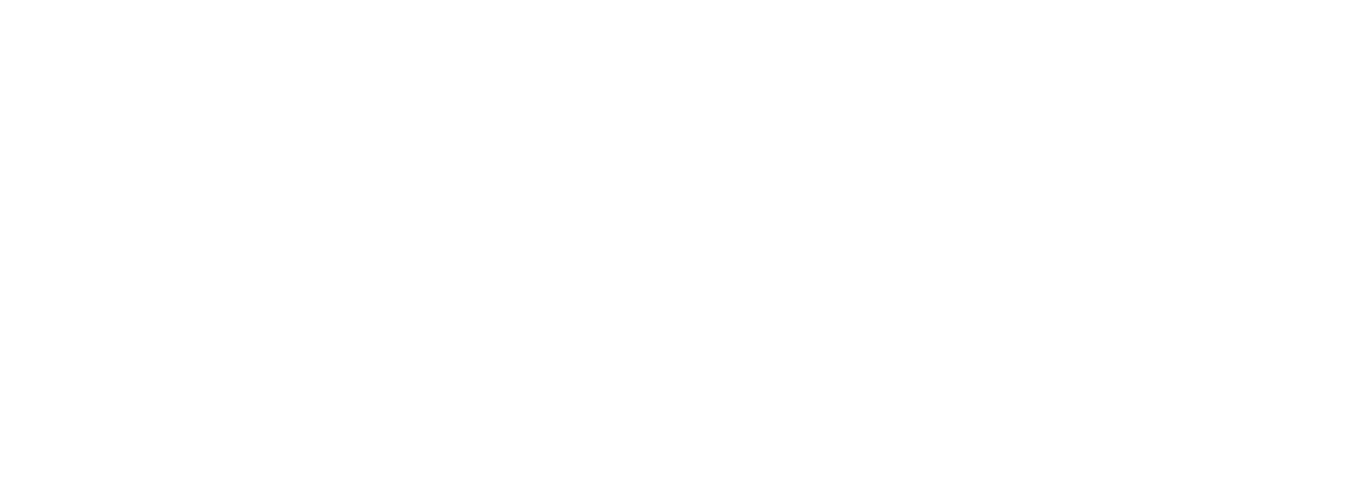
scroll to position [367, 0]
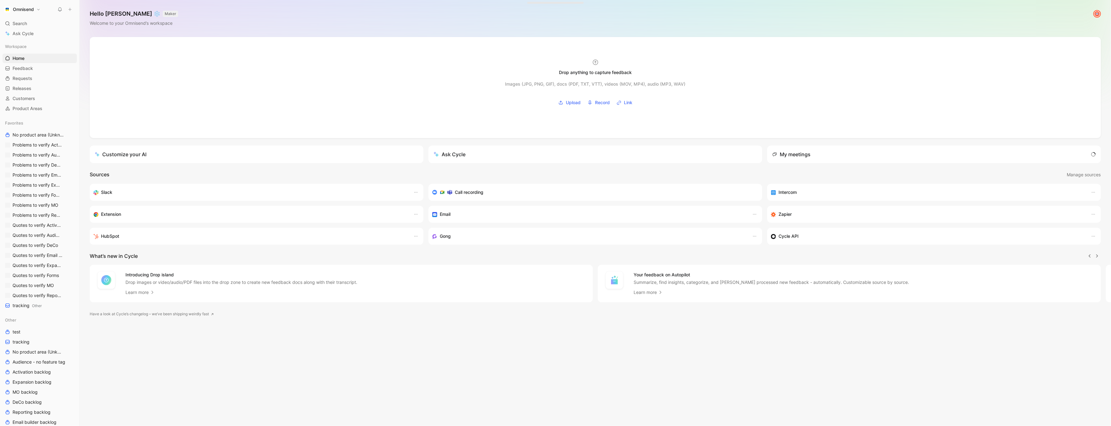
scroll to position [0, 0]
click at [41, 6] on button "Omnisend" at bounding box center [23, 9] width 40 height 9
click at [29, 335] on div at bounding box center [555, 213] width 1111 height 426
click at [29, 334] on link "test" at bounding box center [40, 331] width 74 height 9
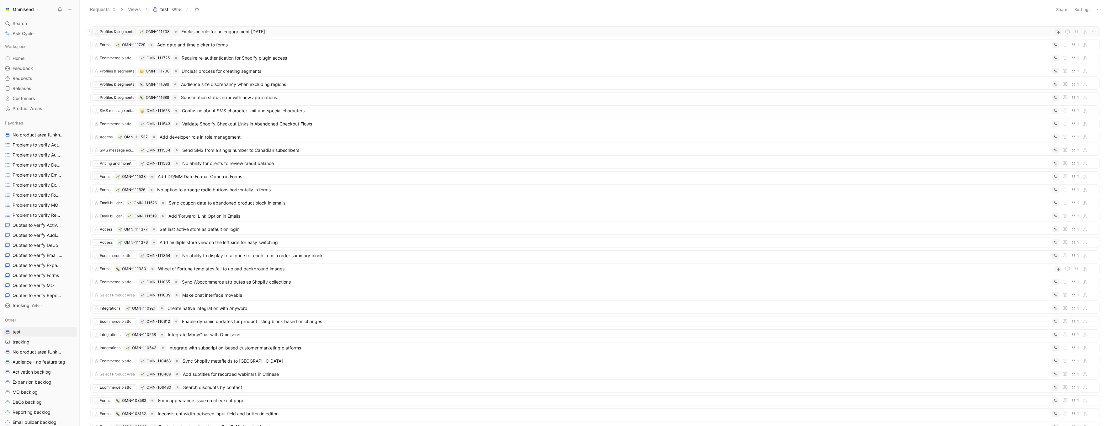
click at [622, 35] on span "Exclusion rule for no engagement [DATE]" at bounding box center [616, 32] width 871 height 8
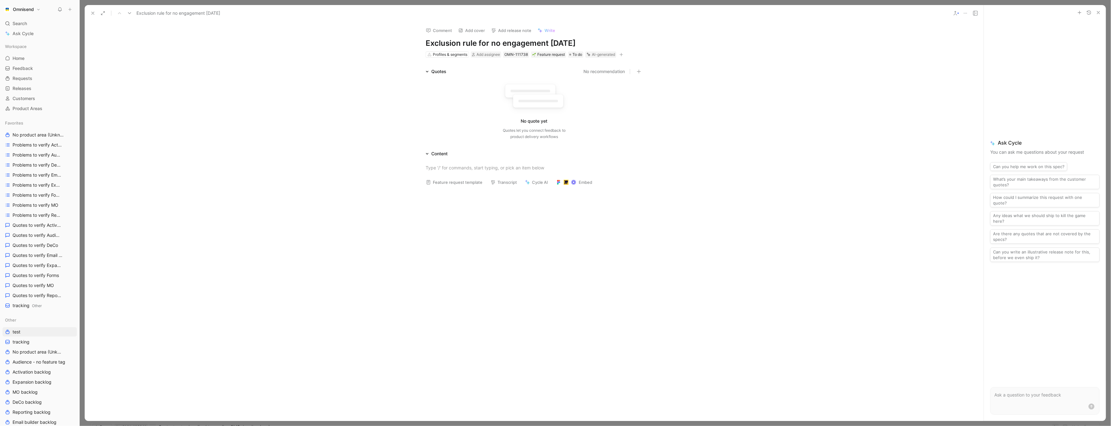
click at [93, 12] on icon at bounding box center [92, 13] width 5 height 5
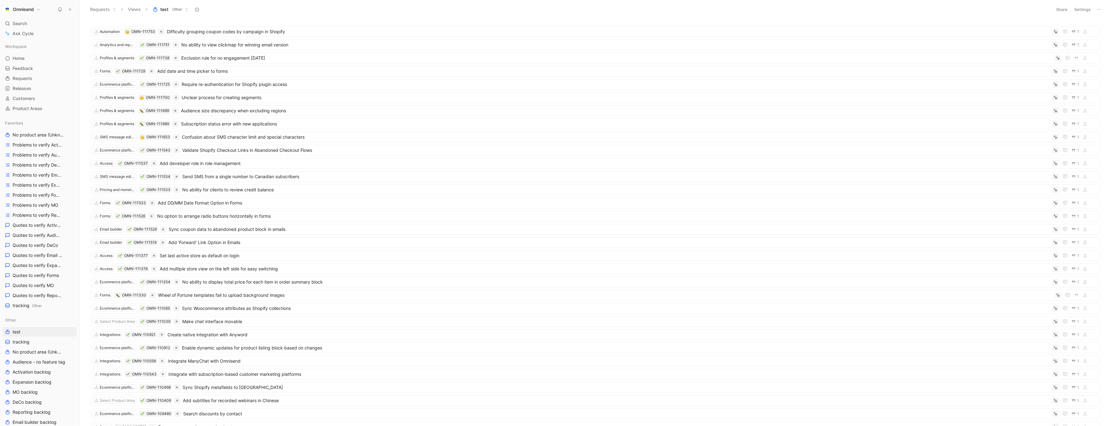
click at [1085, 8] on button "Settings" at bounding box center [1083, 9] width 22 height 9
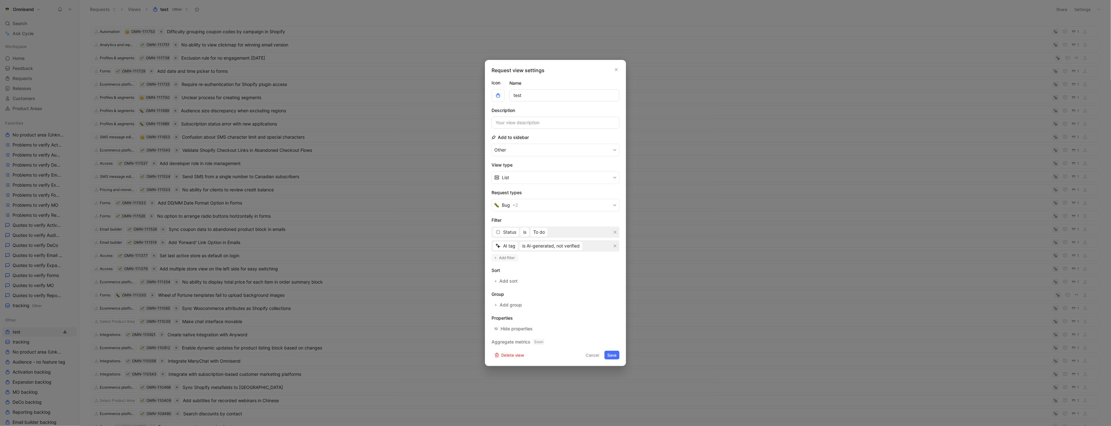
click at [514, 256] on span "Add filter" at bounding box center [508, 258] width 16 height 6
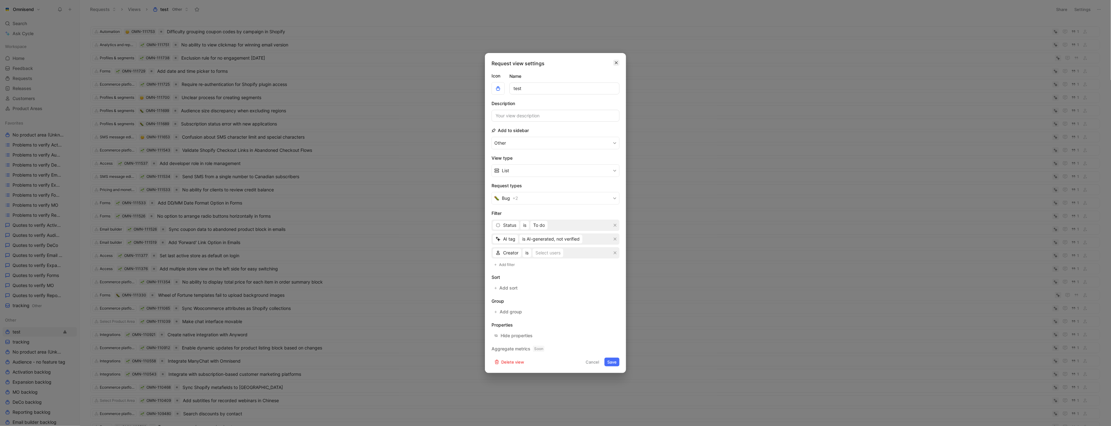
click at [618, 62] on icon "button" at bounding box center [616, 63] width 3 height 3
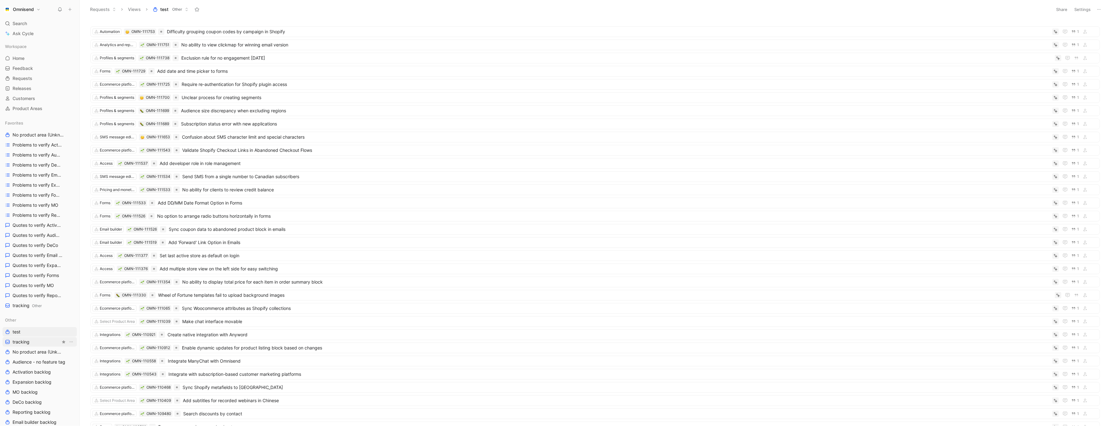
click at [34, 340] on link "tracking" at bounding box center [40, 341] width 74 height 9
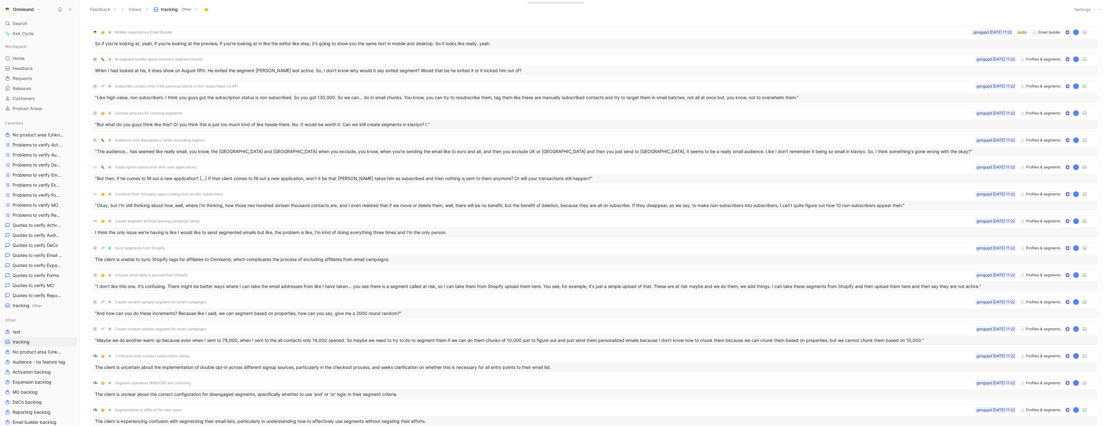
click at [1084, 9] on button "Settings" at bounding box center [1083, 9] width 22 height 9
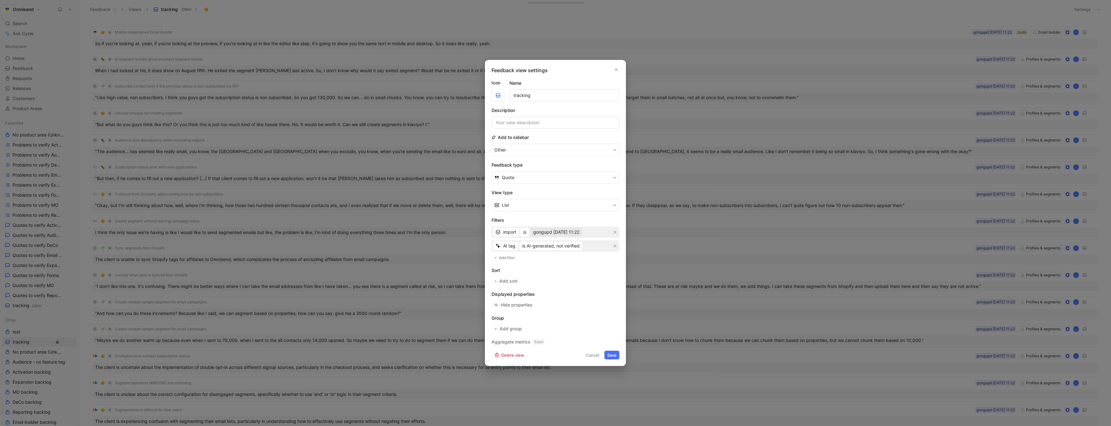
click at [553, 233] on span "gongupd [DATE] 11:22" at bounding box center [556, 232] width 46 height 8
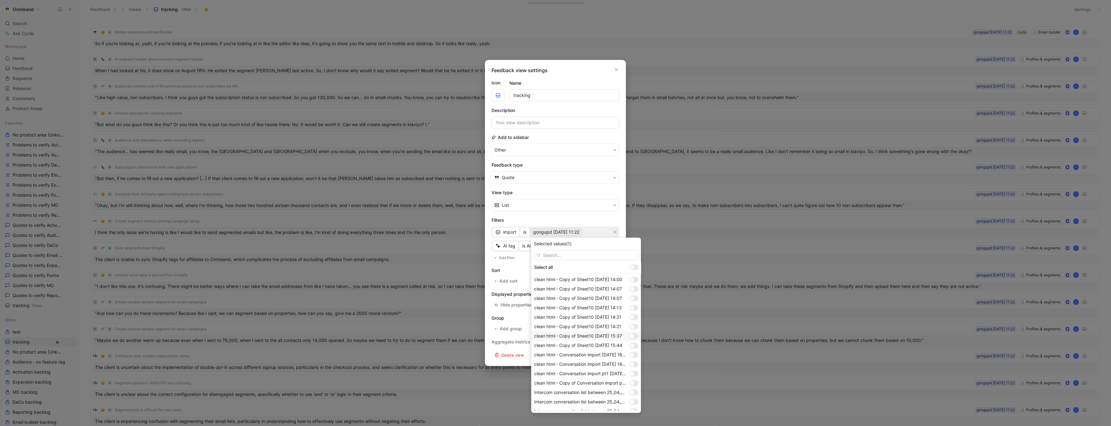
scroll to position [514, 0]
click at [635, 406] on div at bounding box center [634, 407] width 9 height 6
click at [637, 386] on div at bounding box center [636, 387] width 4 height 4
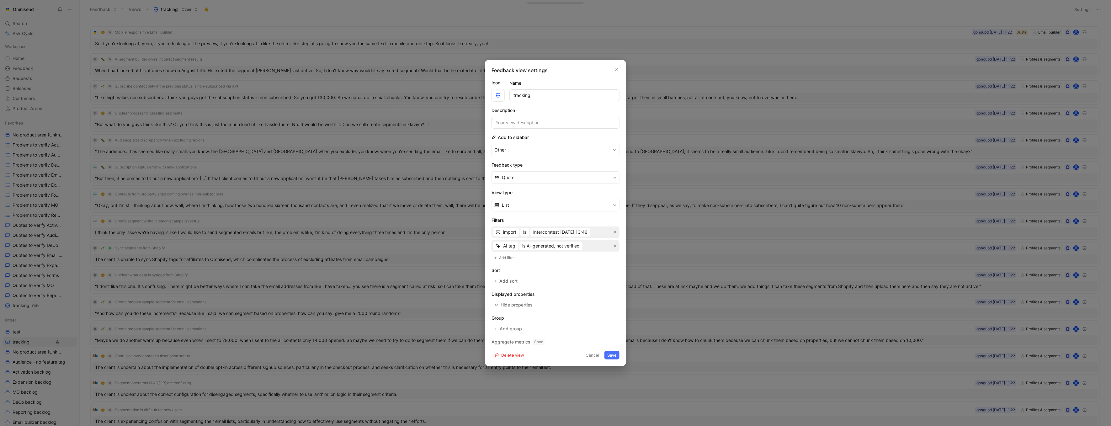
click at [611, 356] on button "Save" at bounding box center [612, 355] width 15 height 9
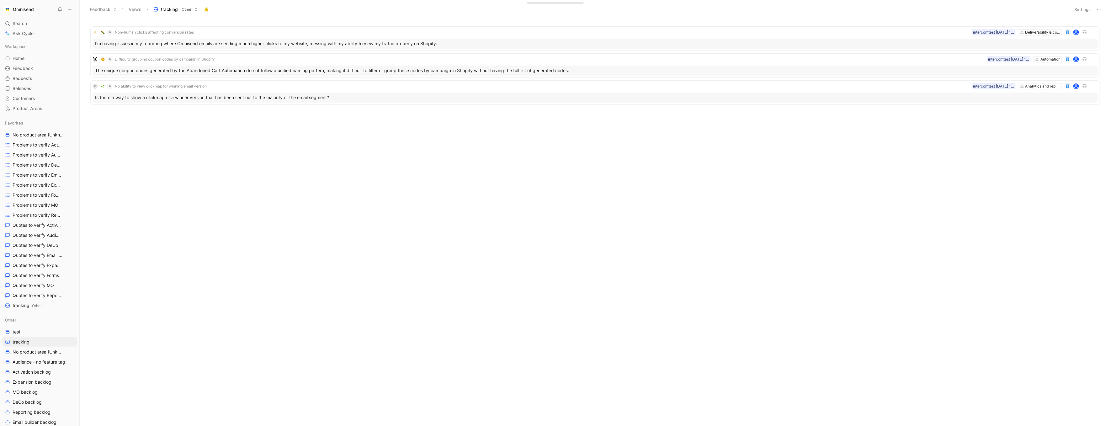
click at [1086, 9] on button "Settings" at bounding box center [1083, 9] width 22 height 9
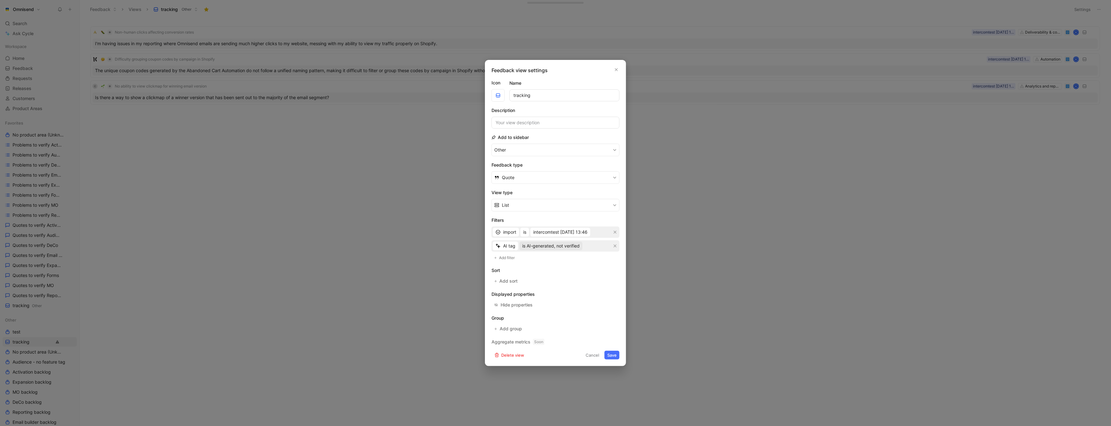
click at [572, 243] on span "is AI-generated, not verified" at bounding box center [550, 246] width 57 height 8
click at [571, 233] on span "intercomtest [DATE] 13:46" at bounding box center [560, 232] width 54 height 8
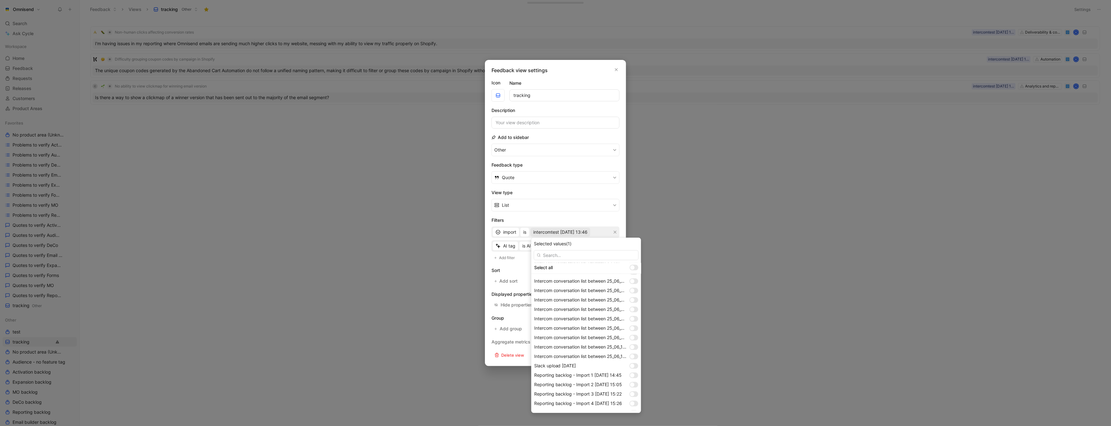
scroll to position [514, 0]
click at [631, 406] on div at bounding box center [634, 407] width 9 height 6
click at [633, 387] on div at bounding box center [632, 387] width 4 height 4
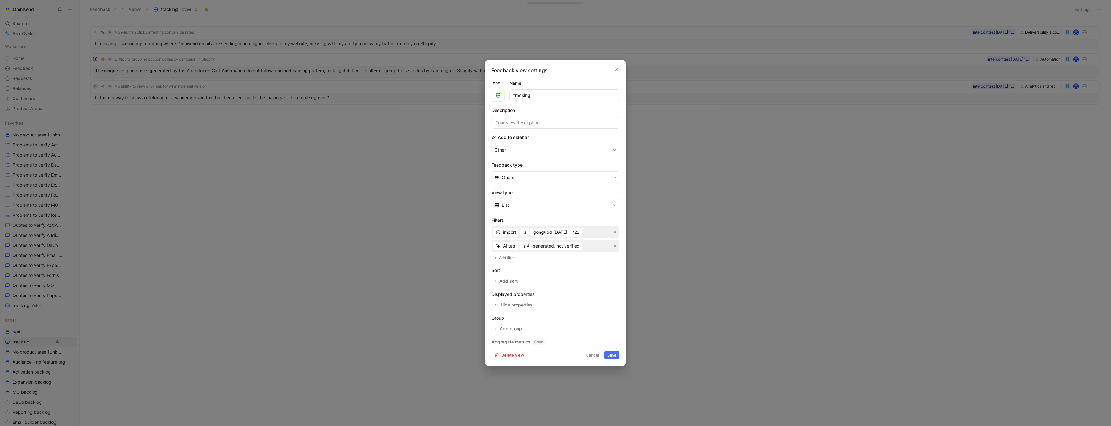
click at [615, 355] on button "Save" at bounding box center [612, 355] width 15 height 9
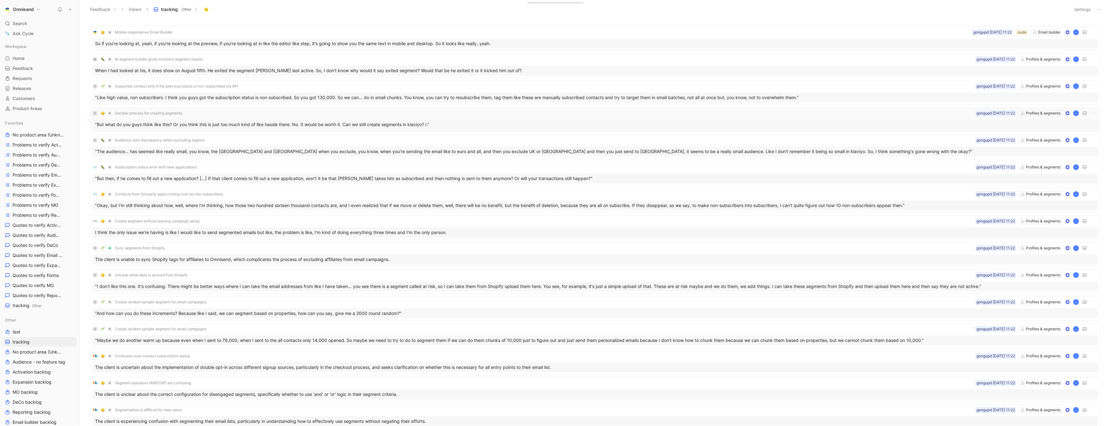
scroll to position [95, 0]
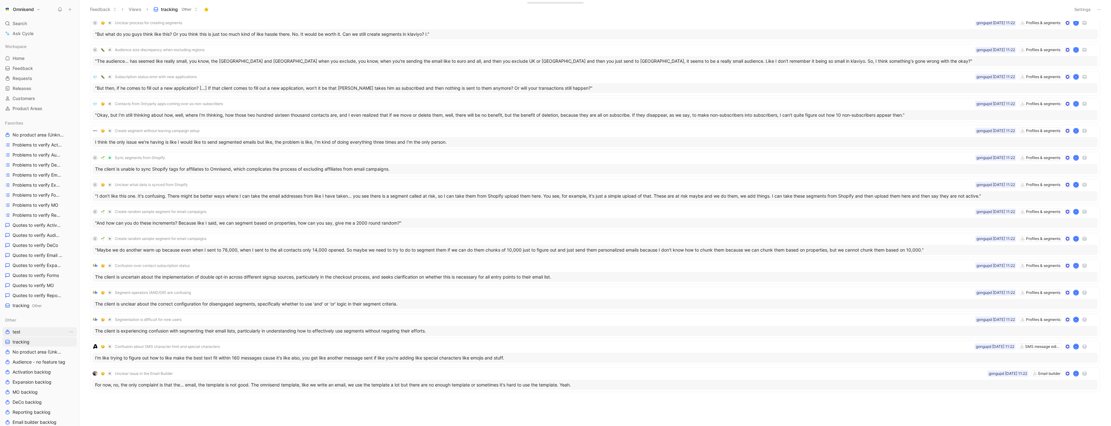
click at [42, 332] on link "test" at bounding box center [40, 331] width 74 height 9
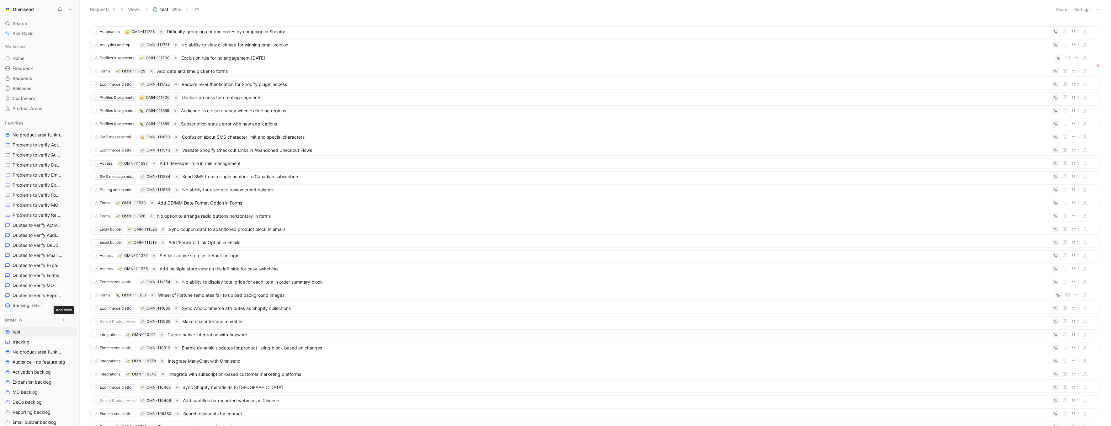
click at [64, 320] on use "button" at bounding box center [63, 320] width 3 height 3
click at [142, 327] on div "Create view" at bounding box center [141, 331] width 72 height 10
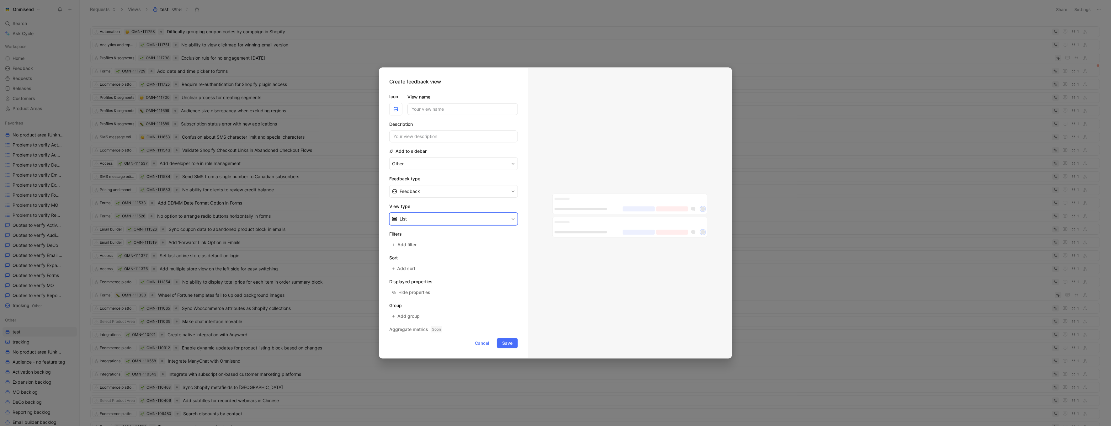
click at [450, 217] on button "List" at bounding box center [453, 219] width 129 height 13
click at [405, 242] on span "Add filter" at bounding box center [408, 245] width 20 height 8
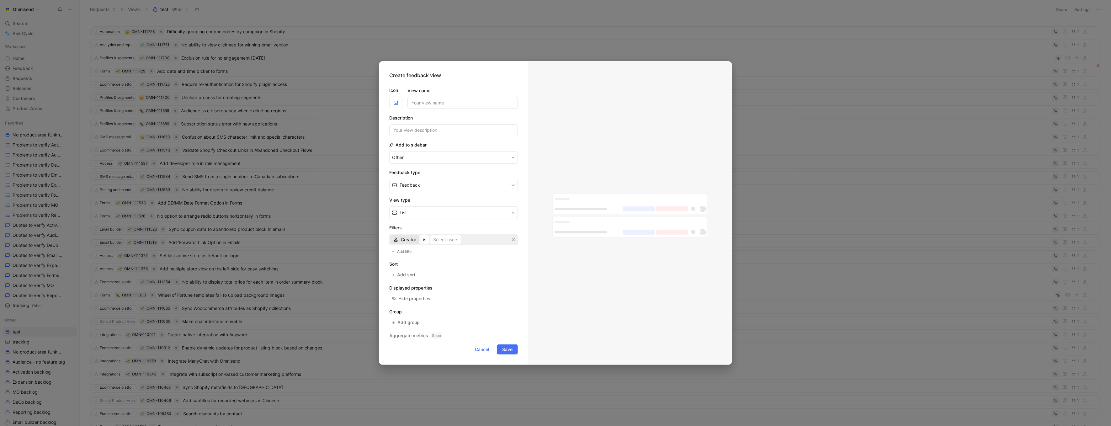
click at [413, 239] on span "Creator" at bounding box center [408, 240] width 15 height 8
click at [422, 346] on div "import" at bounding box center [420, 347] width 38 height 8
click at [463, 236] on div "import is Select values" at bounding box center [453, 239] width 129 height 11
click at [457, 236] on div "Select values" at bounding box center [444, 240] width 27 height 8
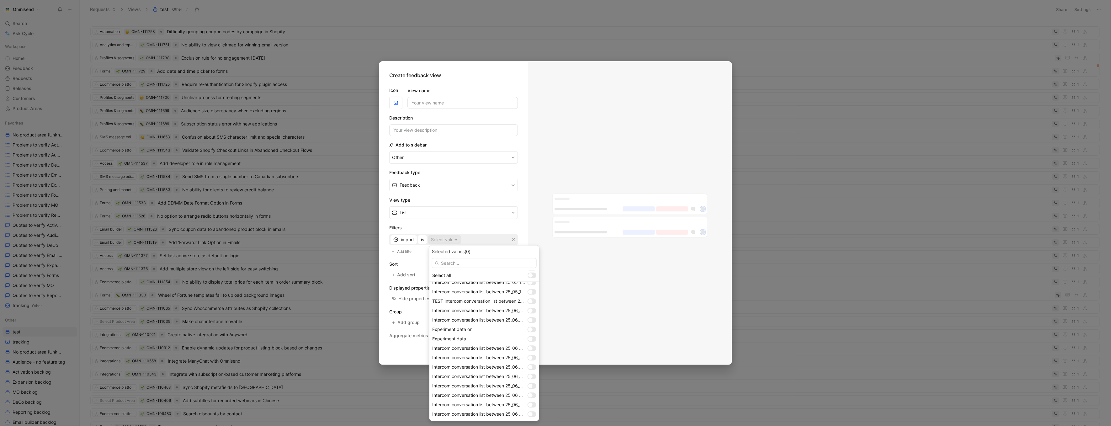
scroll to position [514, 0]
click at [532, 415] on div at bounding box center [530, 414] width 4 height 4
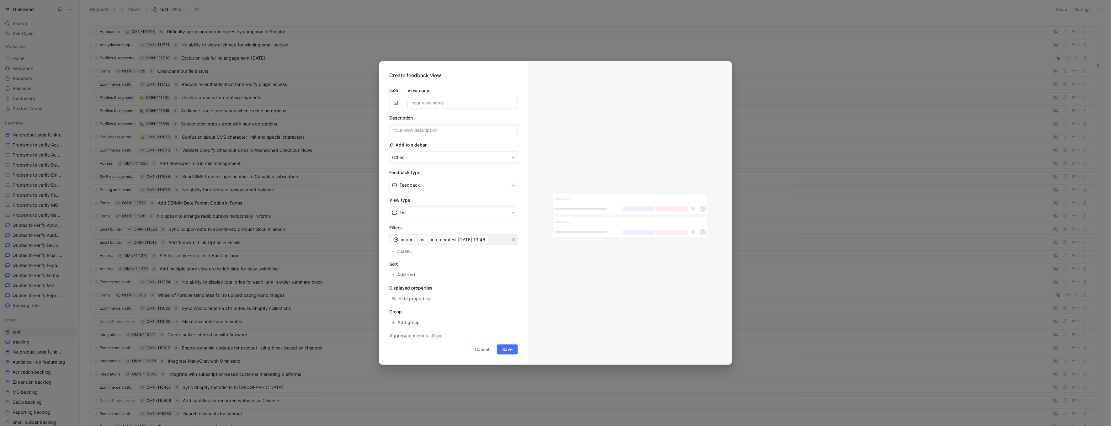
click at [440, 193] on form "Icon View name Description Add to sidebar Other Feedback type Feedback View typ…" at bounding box center [453, 218] width 129 height 273
click at [444, 187] on button "Feedback" at bounding box center [453, 185] width 129 height 13
click at [436, 208] on div "Quote" at bounding box center [457, 210] width 115 height 8
click at [507, 351] on span "Save" at bounding box center [507, 350] width 10 height 8
type input "testintercom"
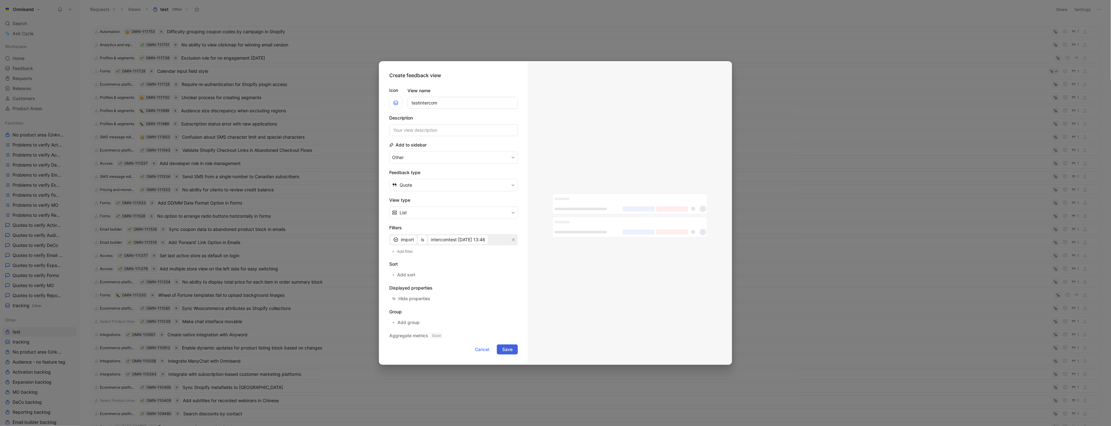
click at [508, 353] on span "Save" at bounding box center [507, 350] width 10 height 8
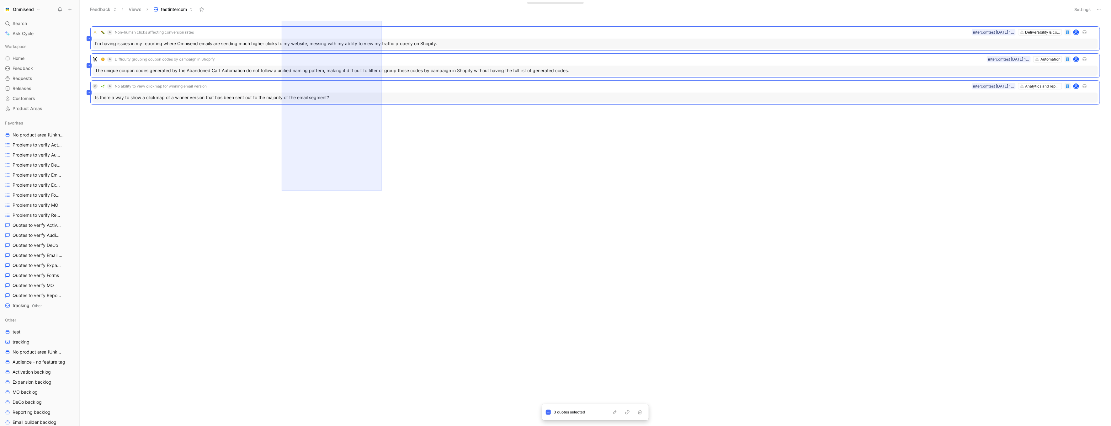
drag, startPoint x: 282, startPoint y: 191, endPoint x: 382, endPoint y: 21, distance: 197.5
click at [382, 21] on div "Non-human clicks affecting conversion rates Deliverability & compliance interco…" at bounding box center [595, 223] width 1023 height 405
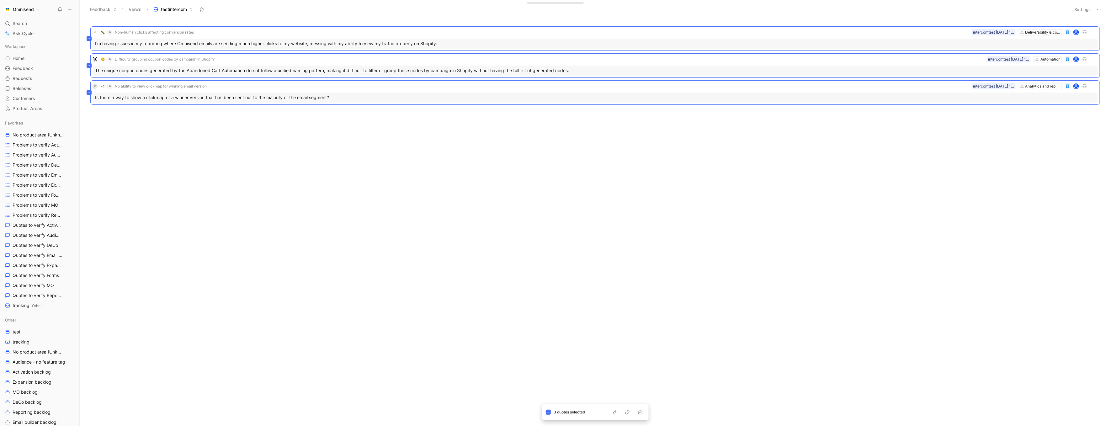
click at [448, 220] on div "Non-human clicks affecting conversion rates Deliverability & compliance interco…" at bounding box center [595, 223] width 1023 height 405
click at [51, 355] on link "tracking" at bounding box center [40, 351] width 74 height 9
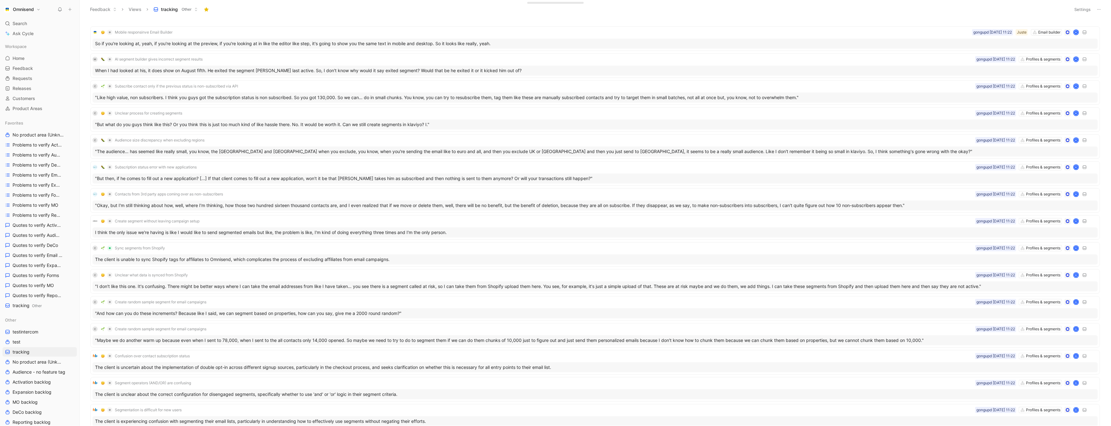
click at [1079, 7] on button "Settings" at bounding box center [1083, 9] width 22 height 9
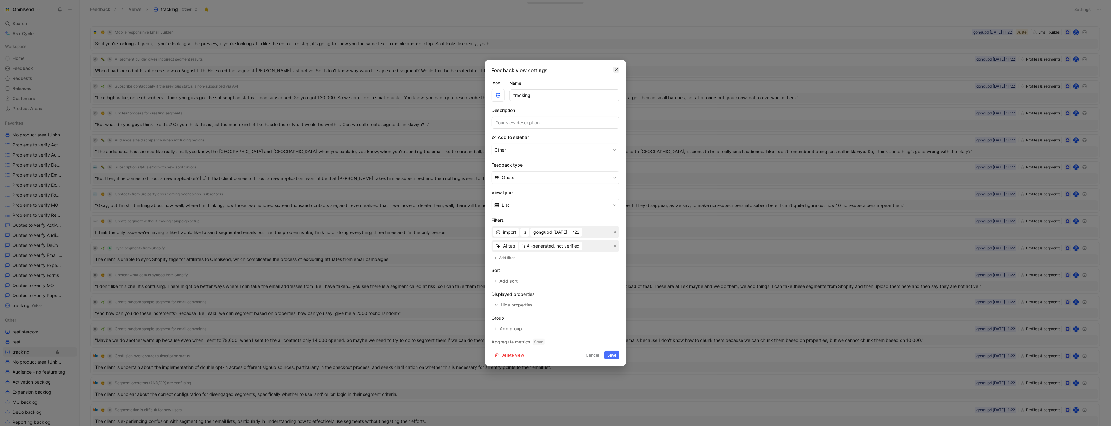
click at [618, 71] on button "button" at bounding box center [616, 70] width 6 height 6
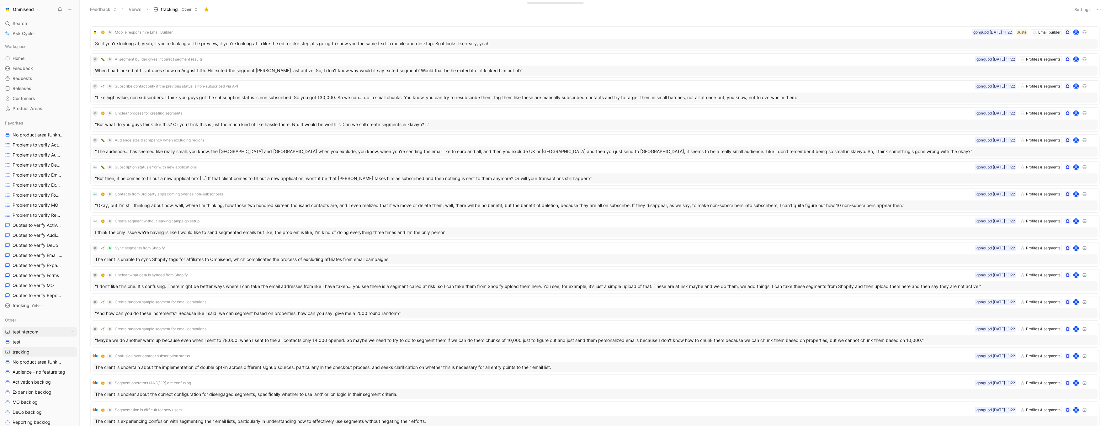
click at [48, 332] on link "testintercom" at bounding box center [40, 331] width 74 height 9
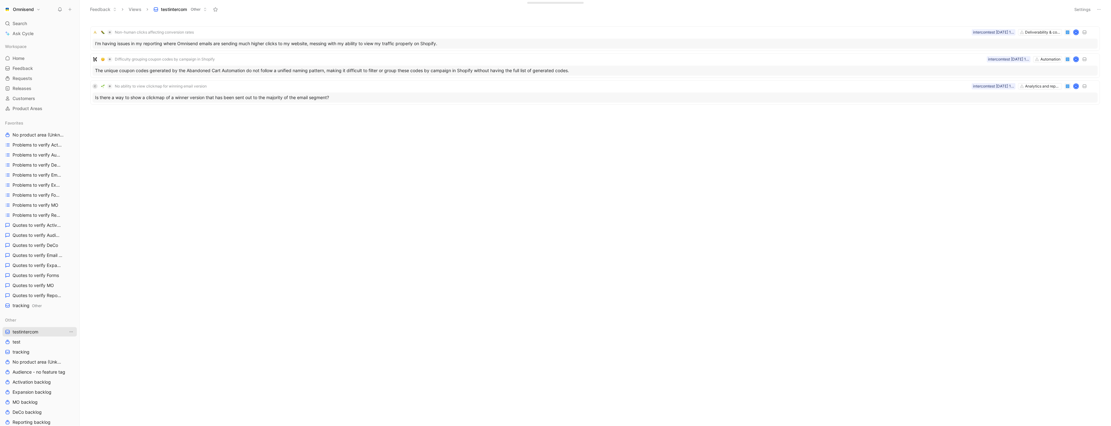
click at [70, 332] on icon "View actions" at bounding box center [71, 332] width 3 height 1
click at [82, 383] on div "Delete" at bounding box center [74, 387] width 47 height 8
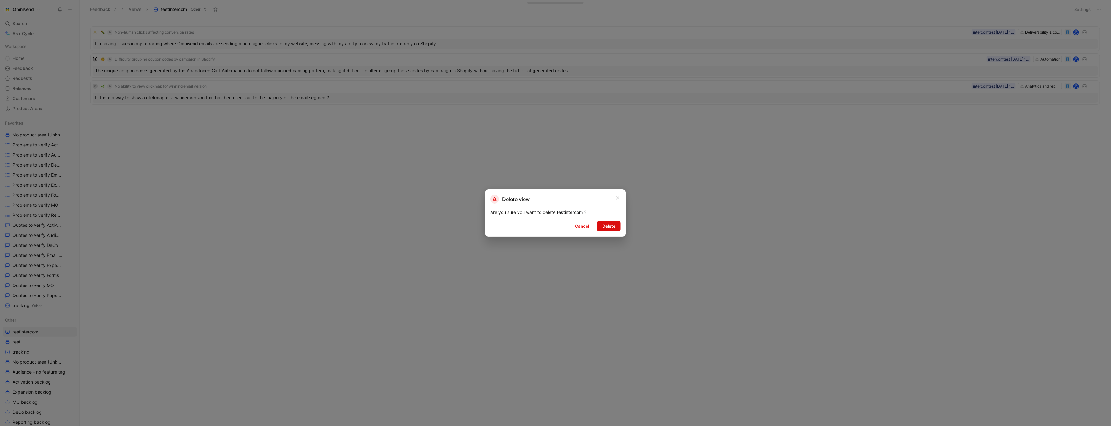
click at [617, 225] on button "Delete" at bounding box center [609, 226] width 24 height 10
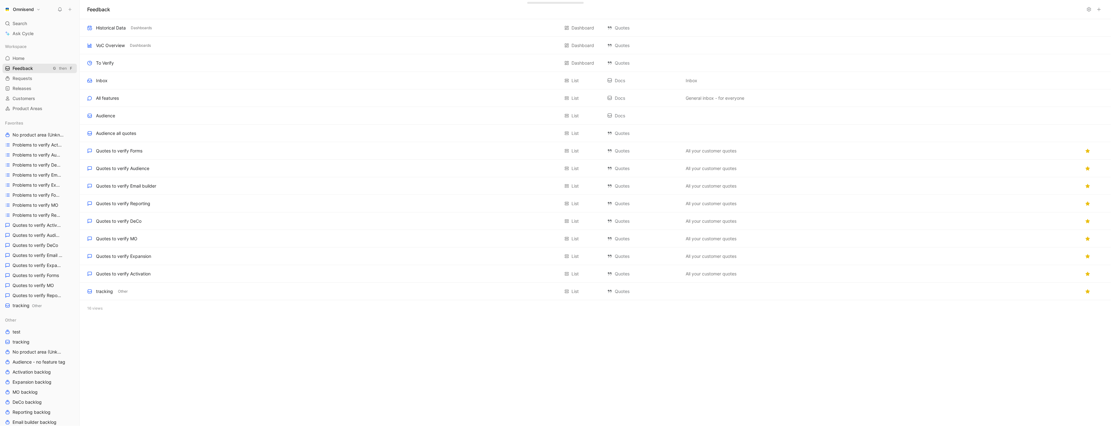
click at [32, 67] on span "Feedback" at bounding box center [23, 68] width 20 height 6
click at [32, 81] on span "Requests" at bounding box center [23, 78] width 20 height 6
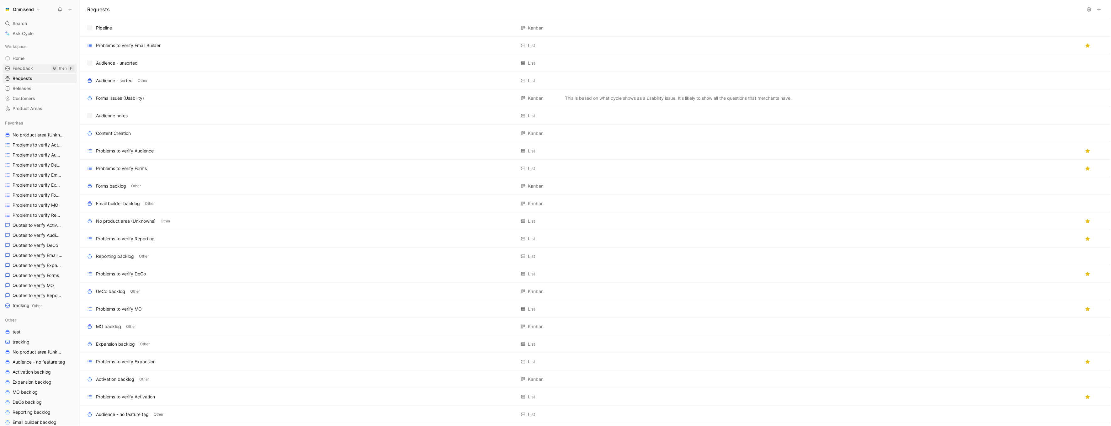
click at [40, 68] on link "Feedback G then F" at bounding box center [40, 68] width 74 height 9
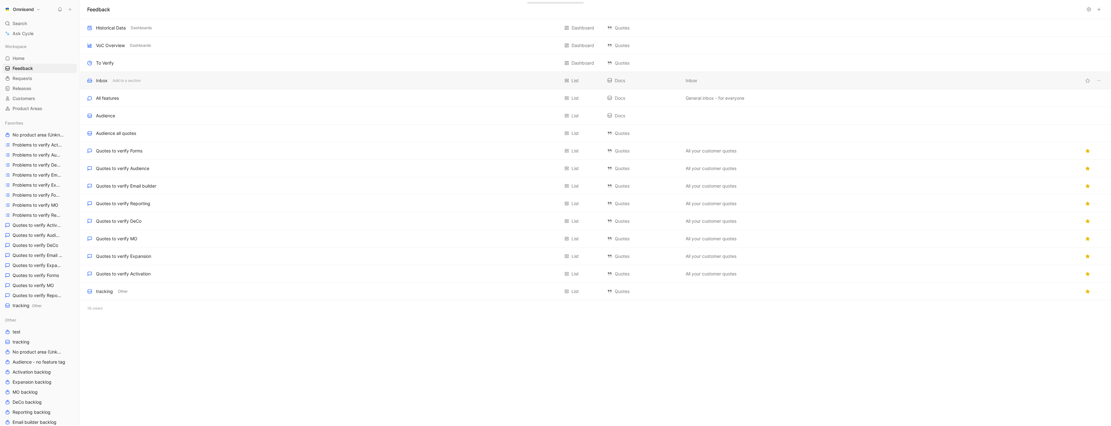
click at [169, 78] on div "Inbox Add to a section" at bounding box center [323, 81] width 473 height 8
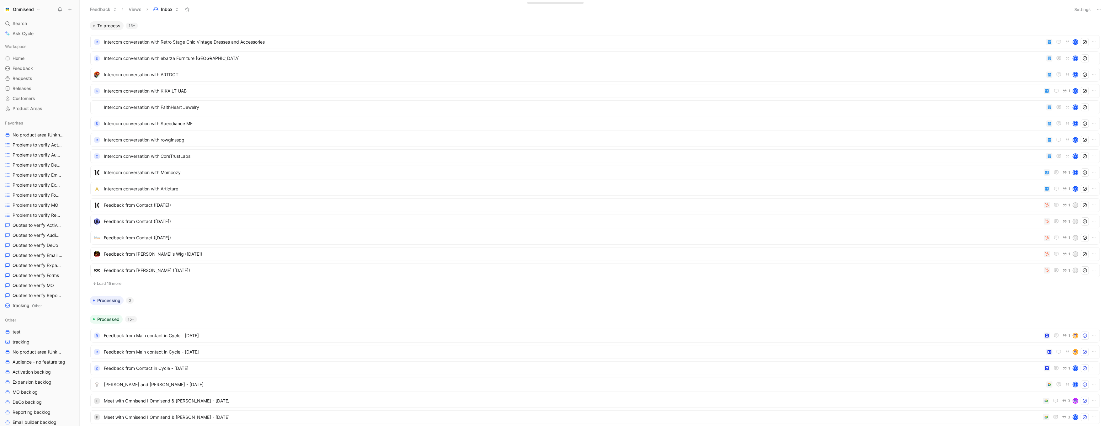
click at [41, 11] on button "Omnisend" at bounding box center [23, 9] width 40 height 9
click at [55, 65] on div "Workspace settings G then S" at bounding box center [42, 64] width 77 height 10
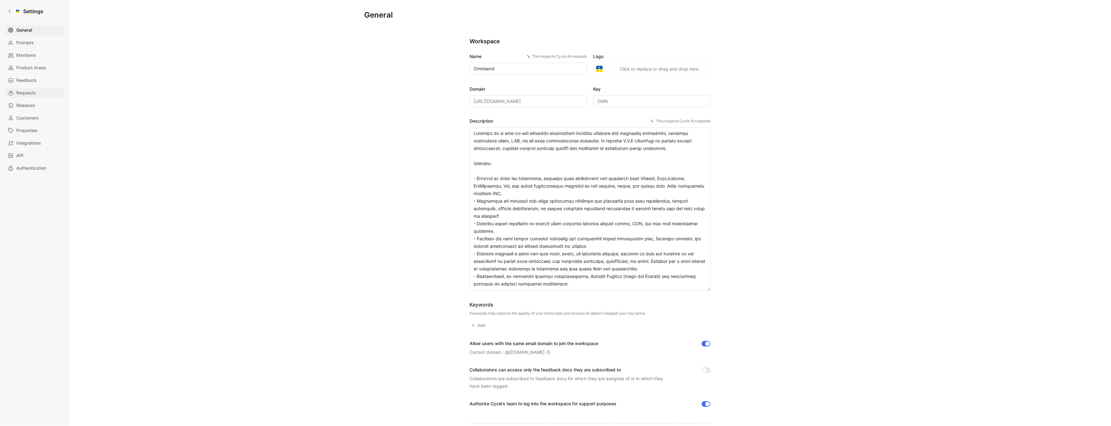
click at [36, 97] on link "Requests" at bounding box center [34, 93] width 59 height 10
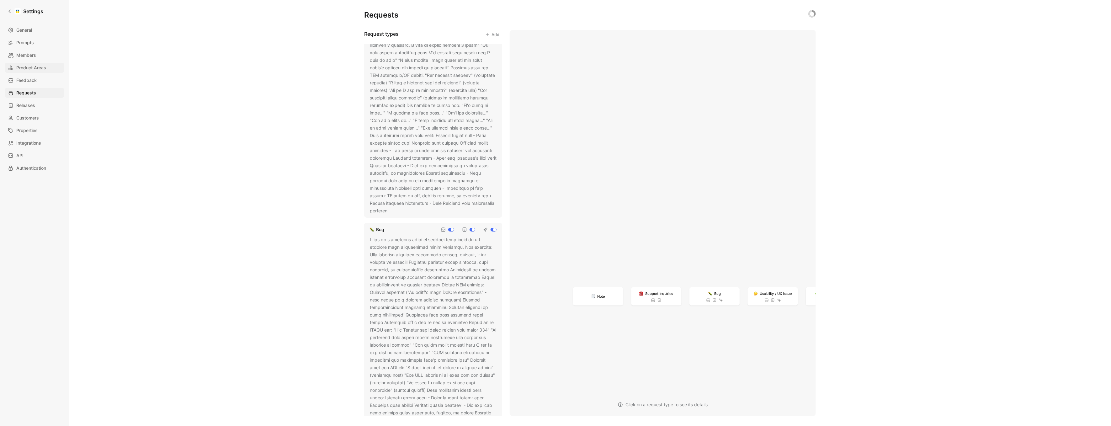
scroll to position [664, 0]
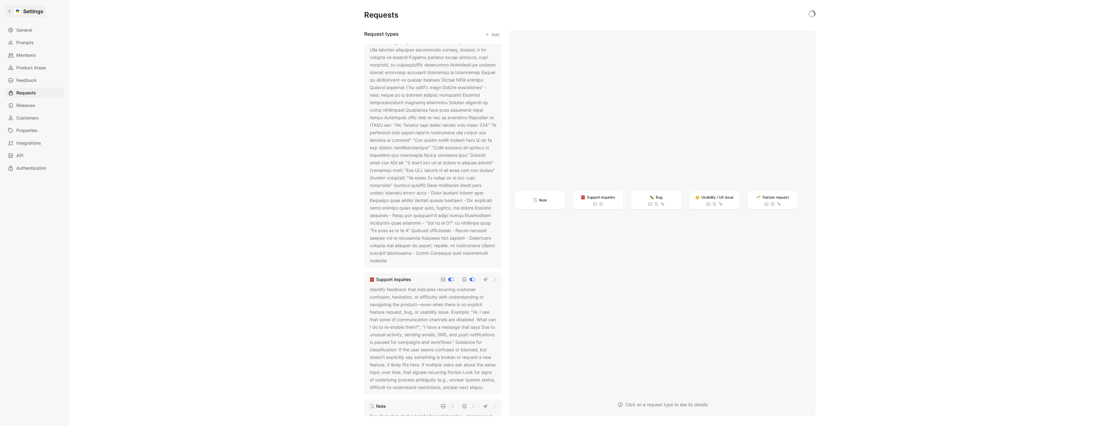
click at [11, 5] on link "Settings" at bounding box center [25, 11] width 41 height 13
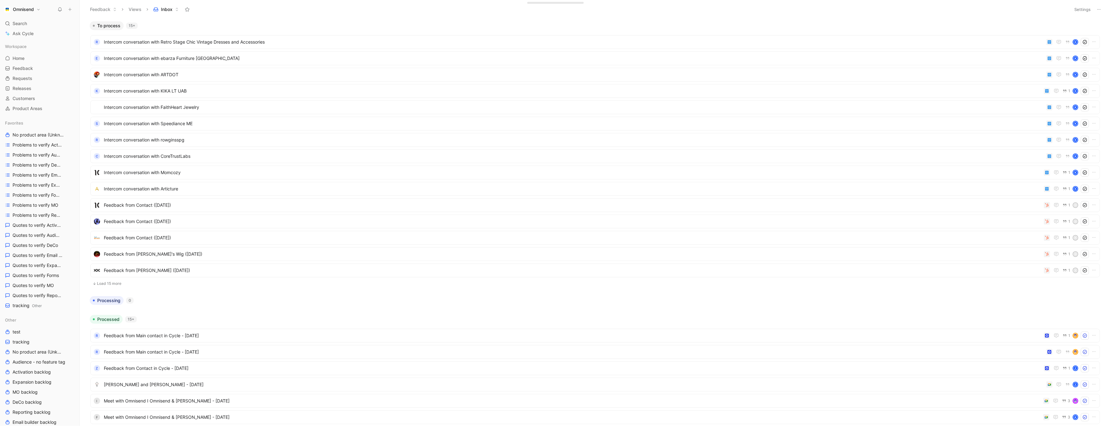
click at [34, 9] on h1 "Omnisend" at bounding box center [23, 10] width 21 height 6
click at [38, 65] on div "Workspace settings G then S" at bounding box center [42, 64] width 77 height 10
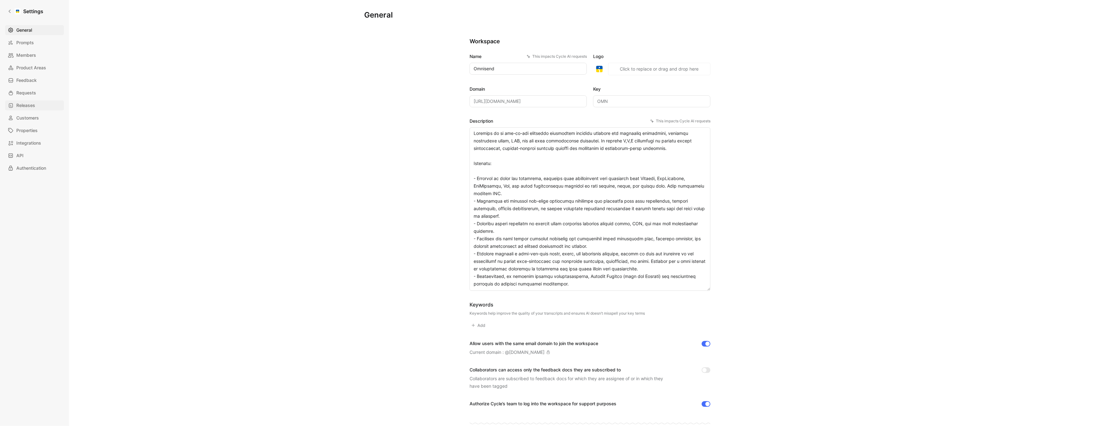
click at [31, 105] on span "Releases" at bounding box center [25, 106] width 19 height 8
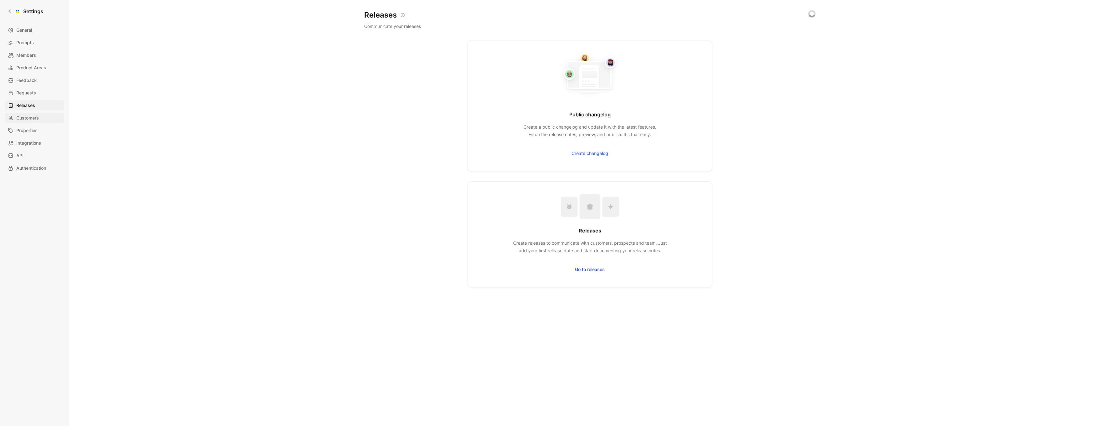
click at [31, 115] on span "Customers" at bounding box center [27, 118] width 23 height 8
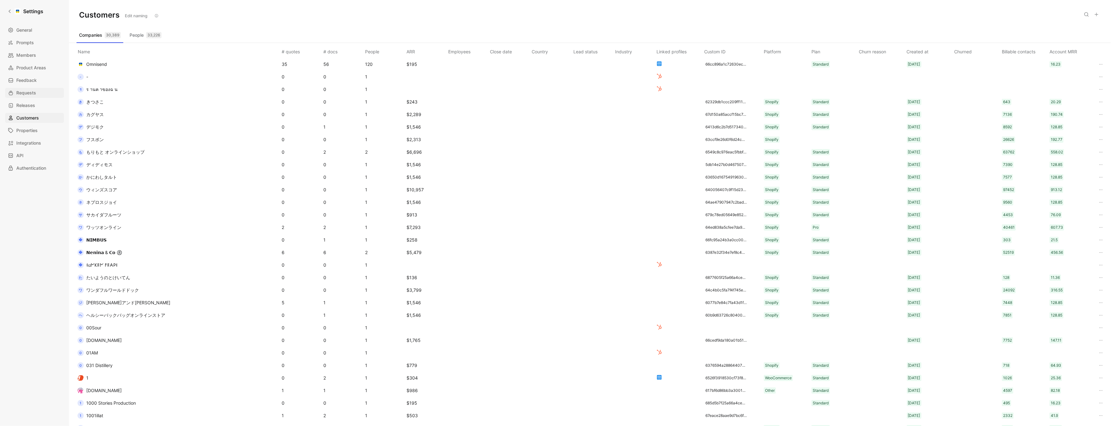
click at [36, 88] on link "Requests" at bounding box center [34, 93] width 59 height 10
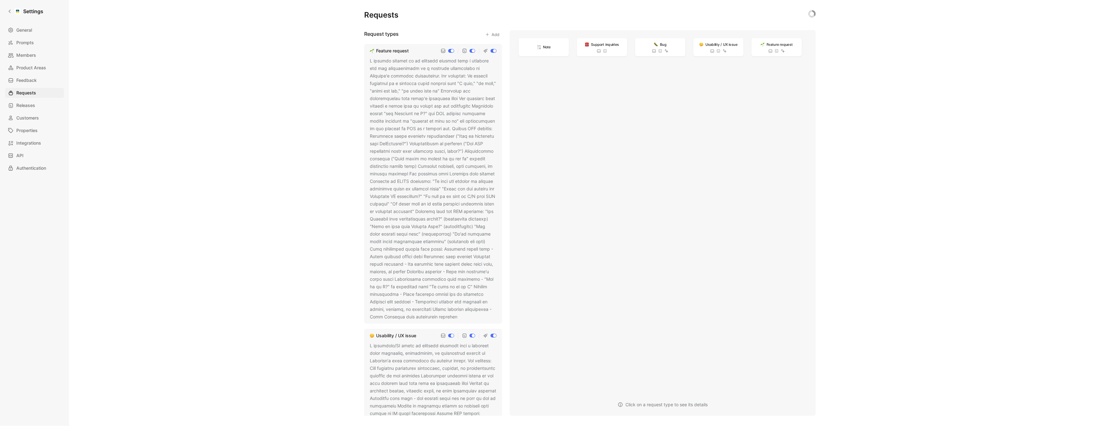
click at [464, 319] on icon at bounding box center [462, 317] width 4 height 4
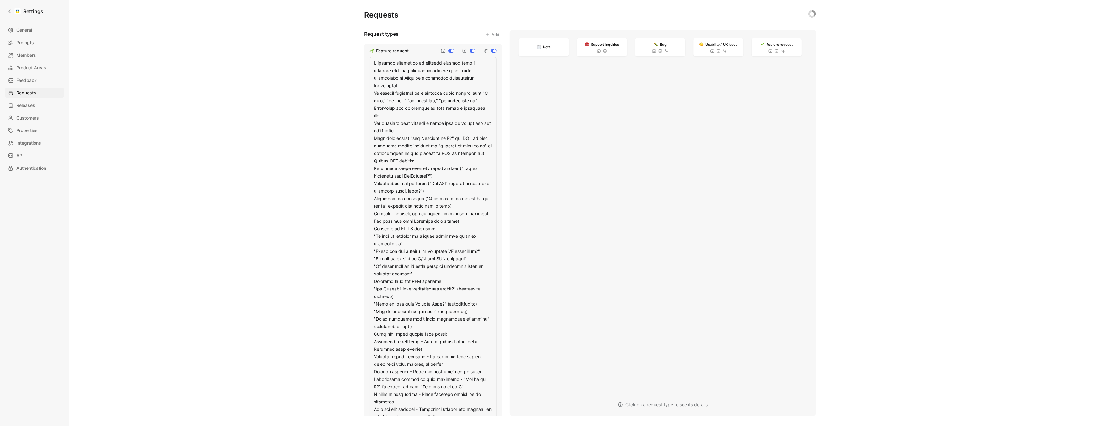
drag, startPoint x: 489, startPoint y: 146, endPoint x: 374, endPoint y: 133, distance: 116.3
click at [374, 133] on textarea at bounding box center [433, 244] width 127 height 374
type textarea "A feature request is an explicit request from a customer for new functionality …"
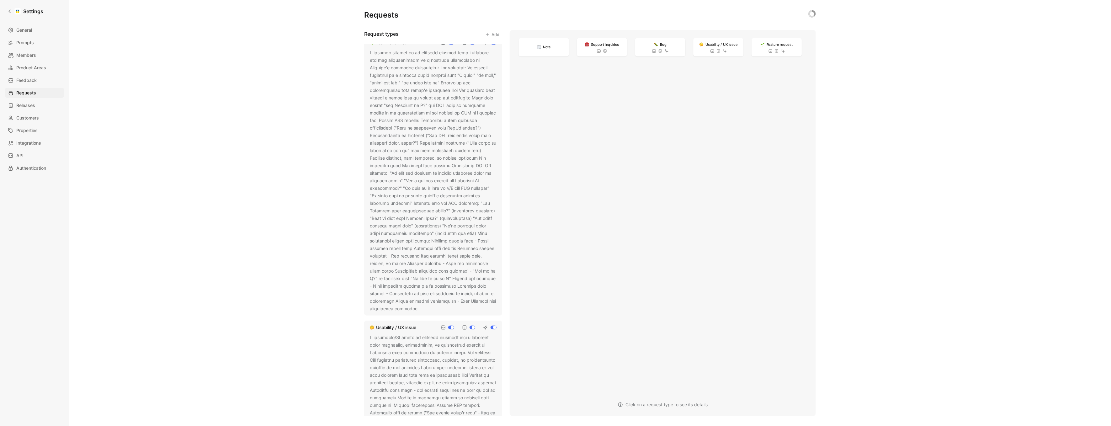
click at [423, 308] on use at bounding box center [422, 309] width 3 height 3
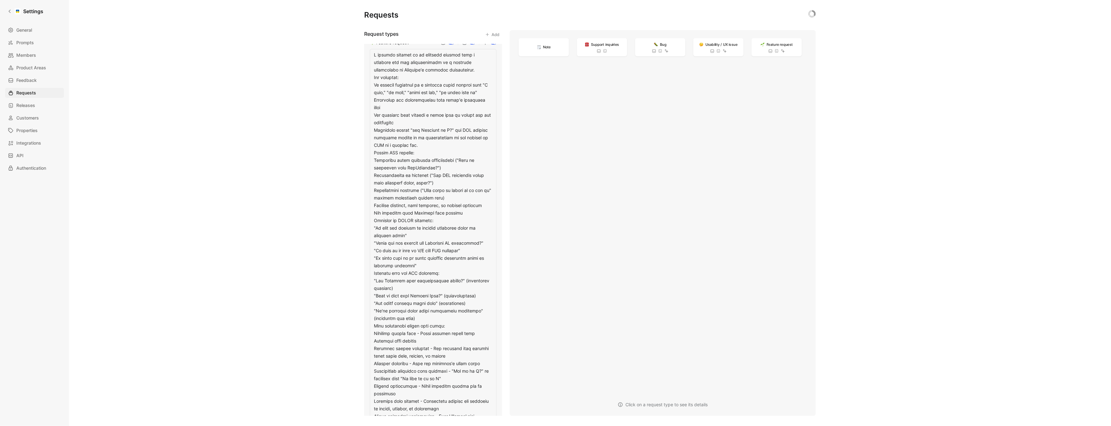
click at [452, 233] on textarea at bounding box center [433, 236] width 127 height 374
type textarea "A feature request is an explicit request from a customer for new functionality …"
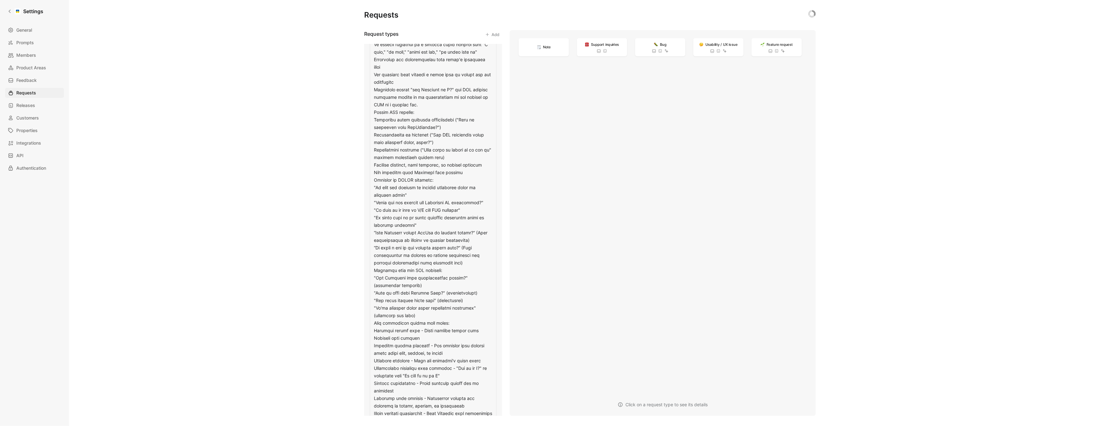
click at [322, 234] on div "Requests Request types Add Feature request Usability / UX issue Bug Support inq…" at bounding box center [590, 213] width 1042 height 426
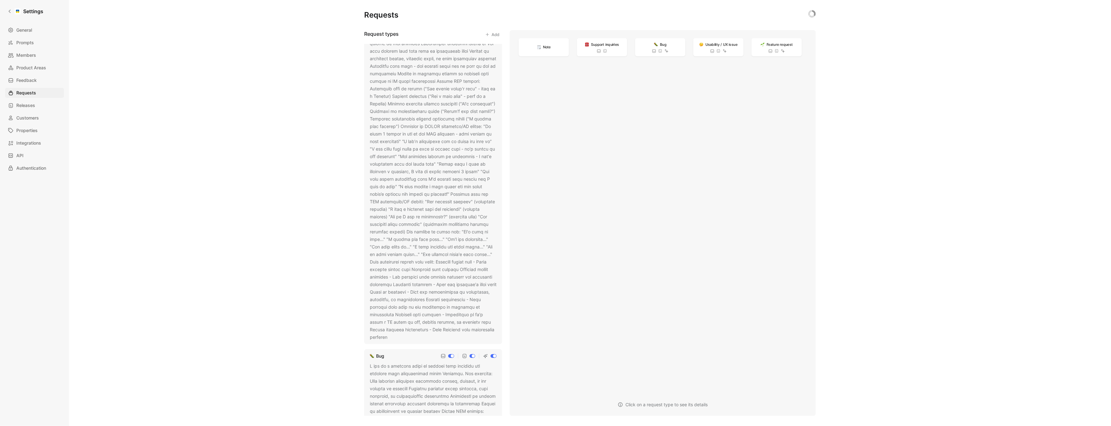
click at [394, 338] on icon at bounding box center [392, 338] width 4 height 4
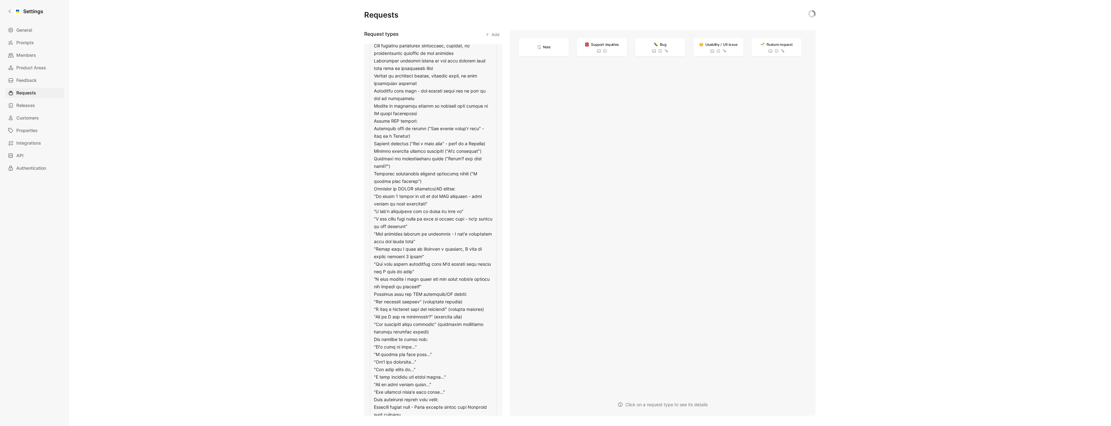
scroll to position [155, 0]
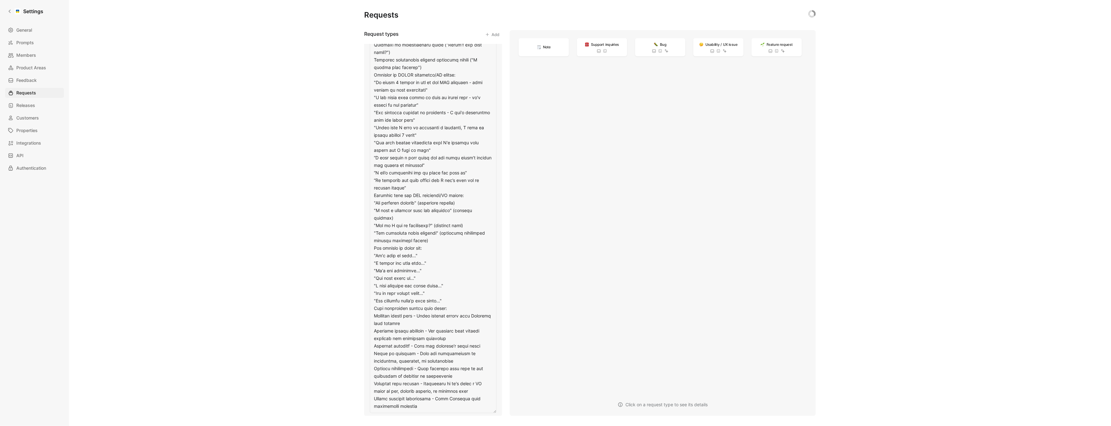
type textarea "A usability/UX issue is specific feedback from a customer about confusing, inef…"
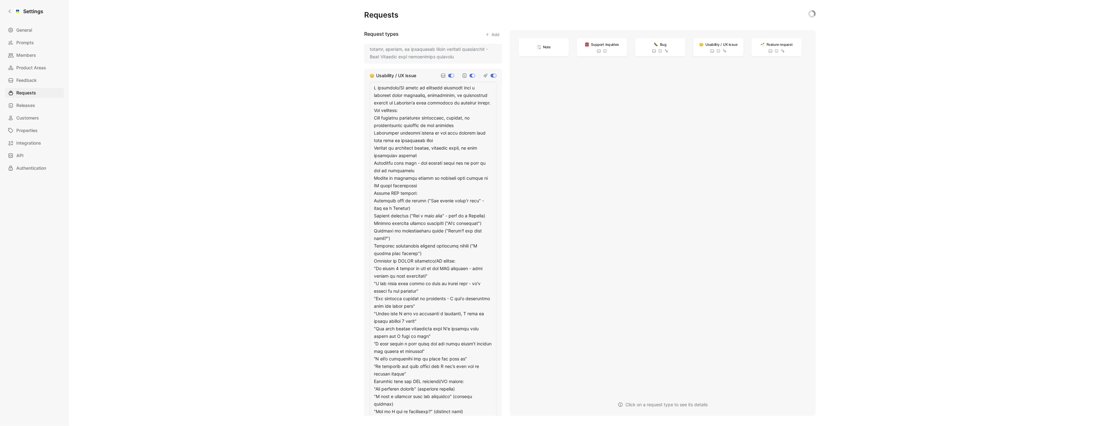
scroll to position [292, 0]
click at [310, 313] on div "Requests Request types Add Feature request Usability / UX issue Bug Support inq…" at bounding box center [590, 213] width 1042 height 426
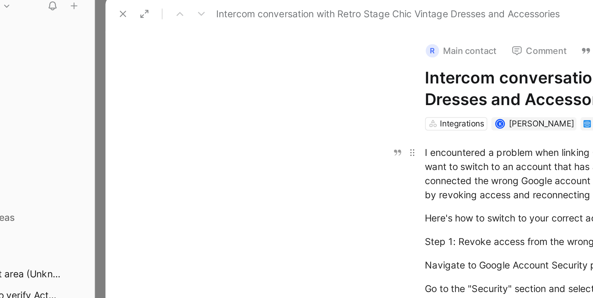
click at [234, 83] on div "I encountered a problem when linking Google Postmaster Tools. I linked to the w…" at bounding box center [342, 88] width 217 height 26
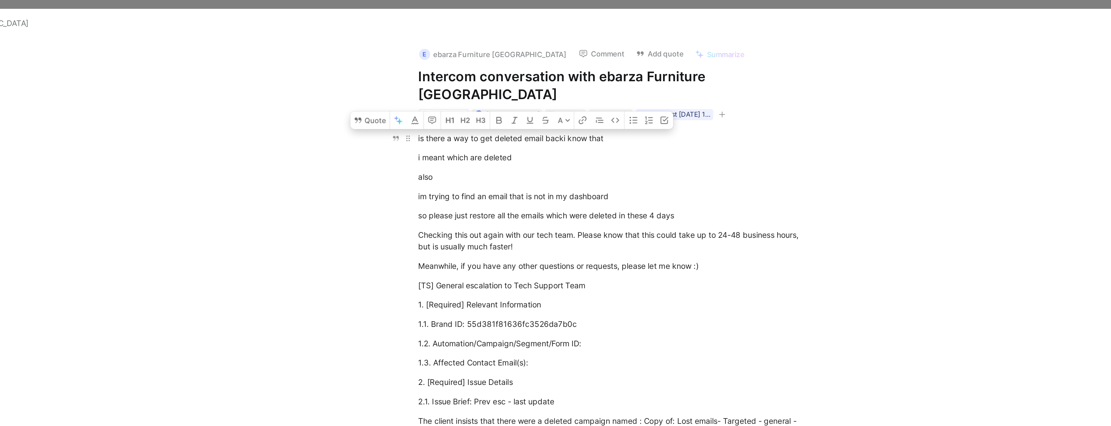
drag, startPoint x: 605, startPoint y: 70, endPoint x: 491, endPoint y: 71, distance: 113.9
click at [491, 73] on p "is there a way to get deleted email backi know that" at bounding box center [602, 78] width 241 height 10
click at [516, 73] on p "is there a way to get deleted email backi know that" at bounding box center [602, 78] width 241 height 10
drag, startPoint x: 527, startPoint y: 70, endPoint x: 486, endPoint y: 70, distance: 41.7
click at [486, 73] on p "is there a way to get deleted email backi know that" at bounding box center [602, 78] width 241 height 10
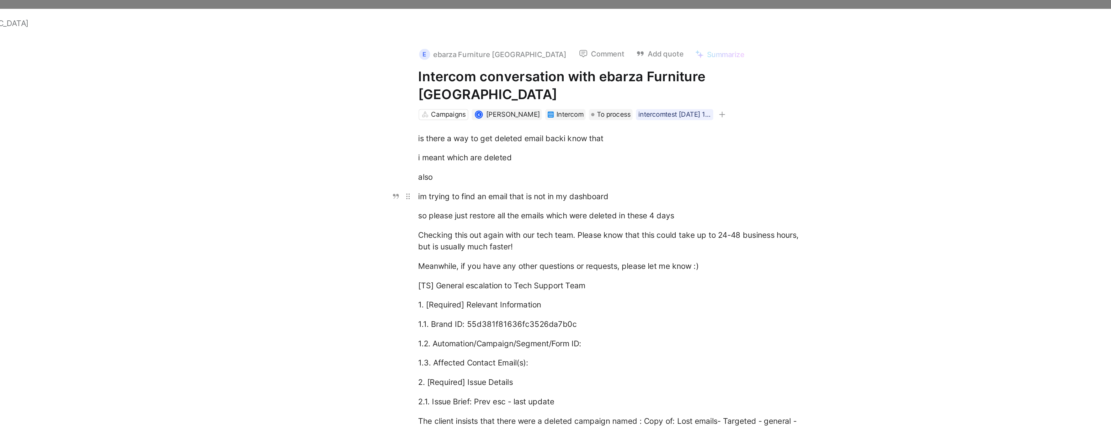
click at [546, 108] on div "im trying to find an email that is not in my dashboard" at bounding box center [602, 111] width 217 height 7
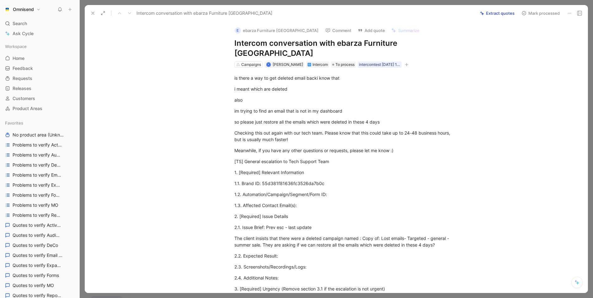
click at [583, 13] on button at bounding box center [579, 13] width 9 height 9
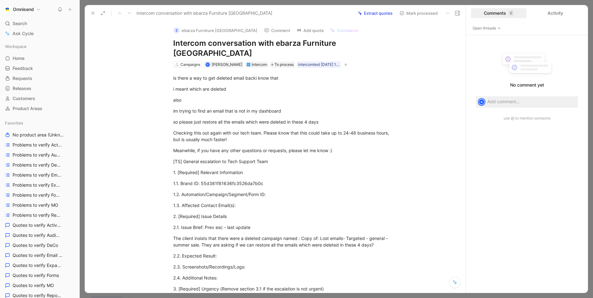
click at [504, 13] on div "Comments 0" at bounding box center [499, 13] width 56 height 10
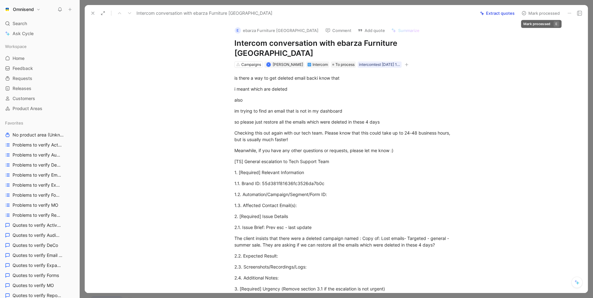
click at [570, 12] on icon at bounding box center [569, 13] width 5 height 5
click at [580, 12] on icon at bounding box center [579, 13] width 5 height 5
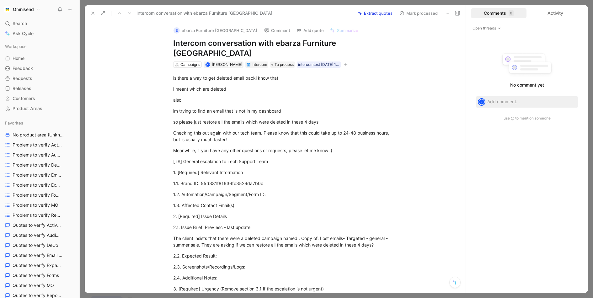
click at [447, 15] on button at bounding box center [447, 13] width 9 height 9
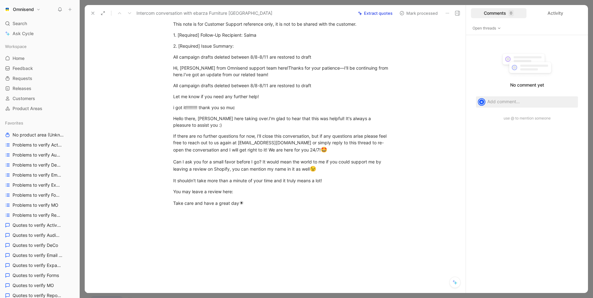
click at [280, 237] on div at bounding box center [282, 258] width 368 height 89
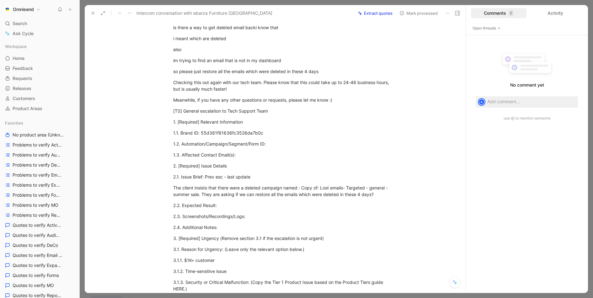
scroll to position [0, 0]
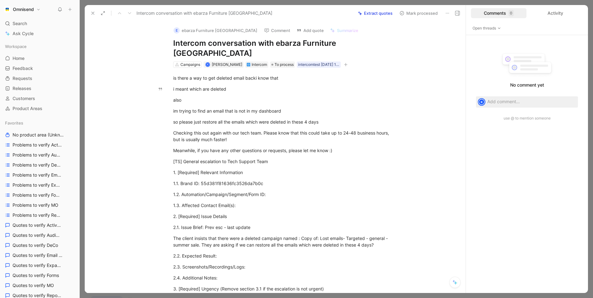
click at [459, 15] on use at bounding box center [457, 13] width 4 height 4
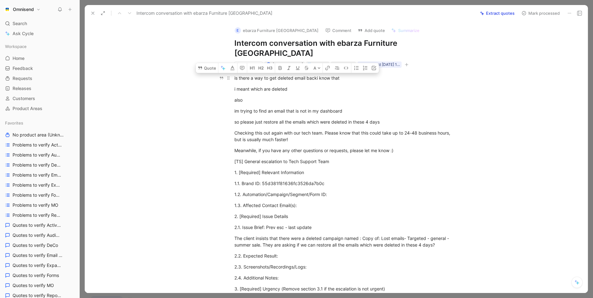
drag, startPoint x: 233, startPoint y: 69, endPoint x: 347, endPoint y: 70, distance: 114.5
click at [347, 73] on p "is there a way to get deleted email backi know that" at bounding box center [342, 78] width 241 height 10
click at [207, 63] on button "Quote" at bounding box center [207, 68] width 22 height 10
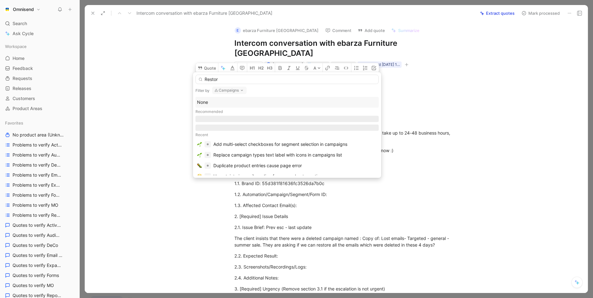
type input "Restore"
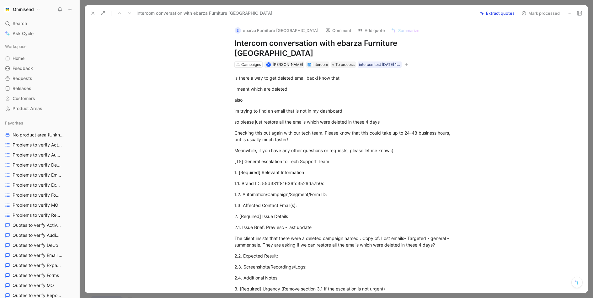
click at [504, 15] on button "Extract quotes" at bounding box center [497, 13] width 40 height 9
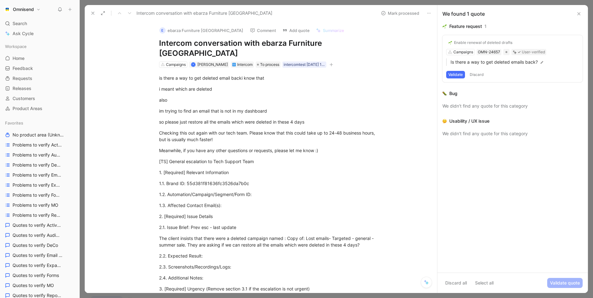
drag, startPoint x: 455, startPoint y: 73, endPoint x: 502, endPoint y: 46, distance: 54.6
click at [502, 46] on div "Enable renewal of deleted drafts Campaigns OMN-24657 User-verified Is there a w…" at bounding box center [512, 58] width 140 height 47
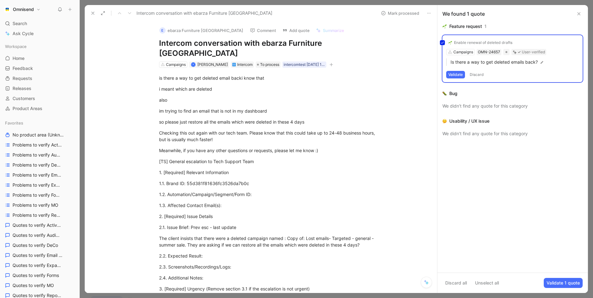
click at [459, 74] on div "Enable renewal of deleted drafts Campaigns OMN-24657 User-verified Is there a w…" at bounding box center [512, 58] width 140 height 47
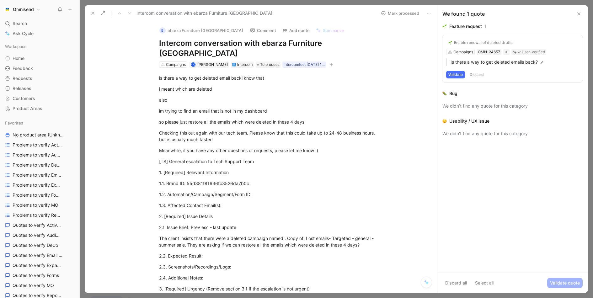
click at [459, 74] on button "Validate" at bounding box center [455, 75] width 19 height 8
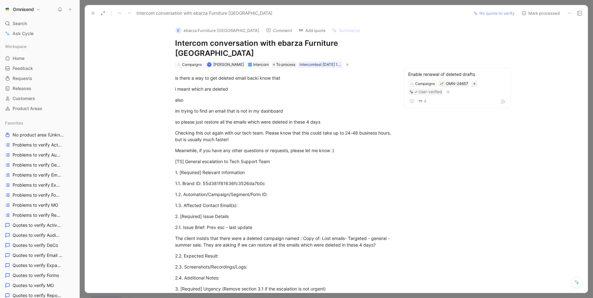
click at [90, 12] on button at bounding box center [92, 13] width 9 height 9
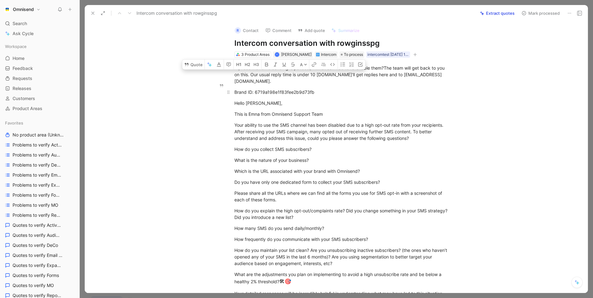
drag, startPoint x: 234, startPoint y: 67, endPoint x: 403, endPoint y: 83, distance: 170.3
click at [403, 89] on div "Brand ID: 6719a198e1f83fee2b9d73fb" at bounding box center [342, 92] width 217 height 7
click at [88, 10] on button at bounding box center [92, 13] width 9 height 9
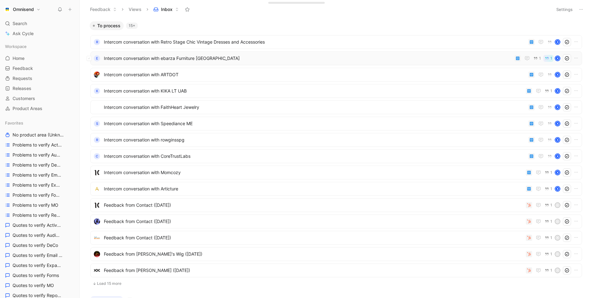
click at [222, 55] on span "Intercom conversation with ebarza Furniture [GEOGRAPHIC_DATA]" at bounding box center [308, 59] width 408 height 8
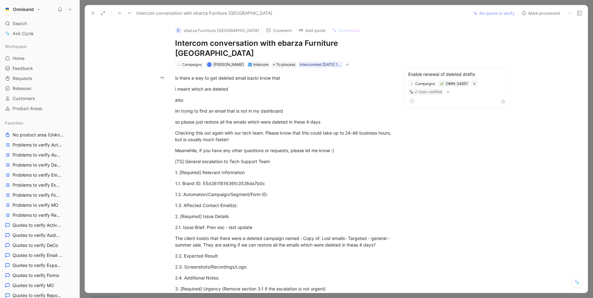
drag, startPoint x: 100, startPoint y: 16, endPoint x: 95, endPoint y: 13, distance: 5.9
click at [95, 13] on div at bounding box center [100, 13] width 25 height 9
click at [95, 13] on icon at bounding box center [92, 13] width 5 height 5
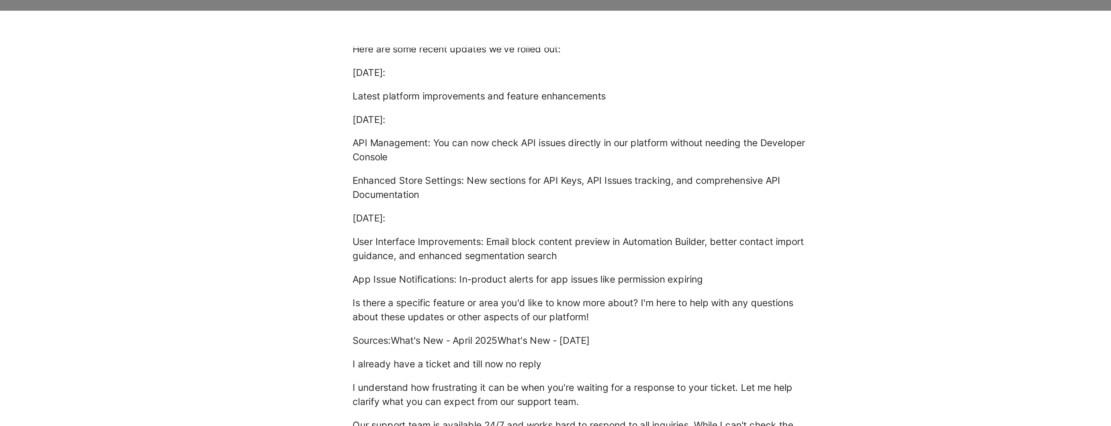
scroll to position [57, 0]
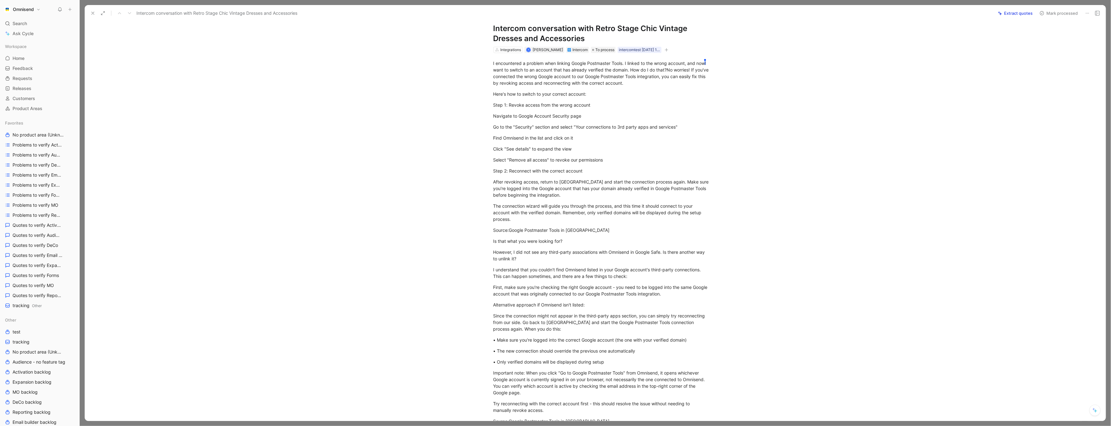
scroll to position [19, 0]
